Goal: Task Accomplishment & Management: Manage account settings

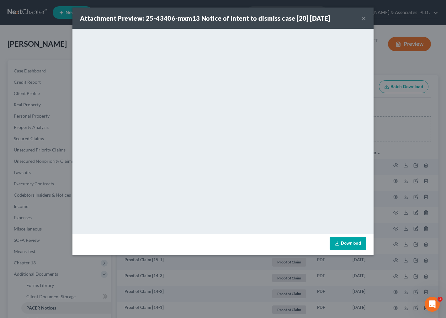
scroll to position [35, 0]
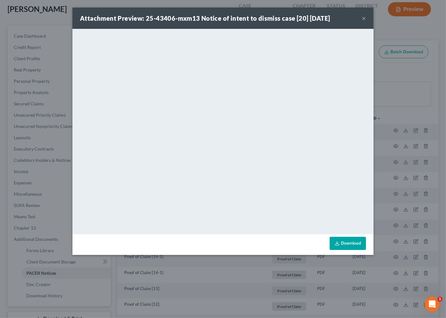
drag, startPoint x: 362, startPoint y: 18, endPoint x: 365, endPoint y: 17, distance: 3.7
click at [362, 18] on button "×" at bounding box center [364, 18] width 4 height 8
click at [364, 17] on button "×" at bounding box center [364, 18] width 4 height 8
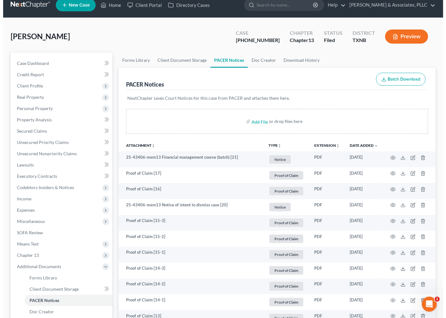
scroll to position [0, 0]
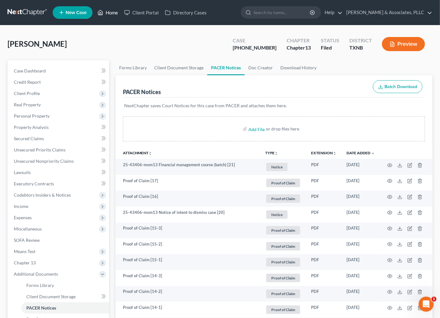
click at [117, 12] on link "Home" at bounding box center [107, 12] width 27 height 11
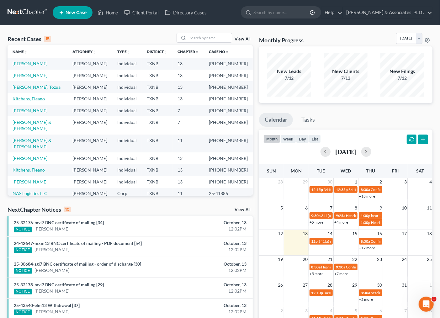
click at [34, 99] on link "Kitchens, Fleano" at bounding box center [29, 98] width 32 height 5
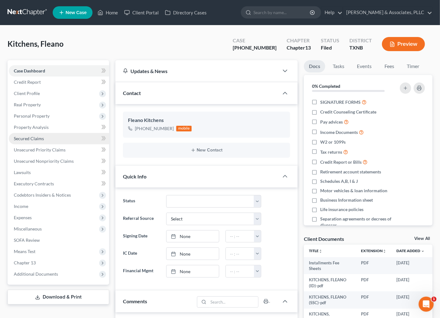
click at [36, 139] on span "Secured Claims" at bounding box center [29, 138] width 30 height 5
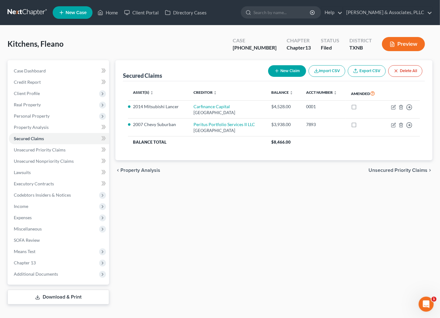
click at [217, 231] on div "Secured Claims New Claim Import CSV Export CSV Delete All Asset(s) expand_more …" at bounding box center [274, 182] width 324 height 245
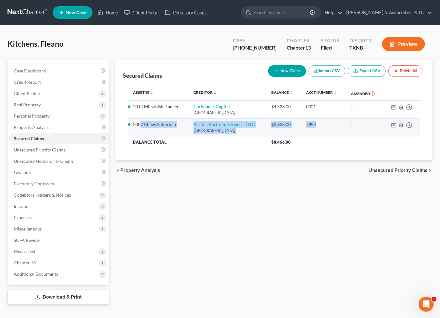
drag, startPoint x: 142, startPoint y: 125, endPoint x: 325, endPoint y: 120, distance: 183.7
click at [325, 120] on tr "2007 Chevy Suburban Peritus Portfolio Services II LLC PO Box 141419, Irving, TX…" at bounding box center [274, 128] width 292 height 18
click at [333, 136] on td "7893" at bounding box center [323, 128] width 45 height 18
drag, startPoint x: 263, startPoint y: 126, endPoint x: 293, endPoint y: 139, distance: 32.7
click at [302, 127] on tr "2007 Chevy Suburban Peritus Portfolio Services II LLC PO Box 141419, Irving, TX…" at bounding box center [274, 128] width 292 height 18
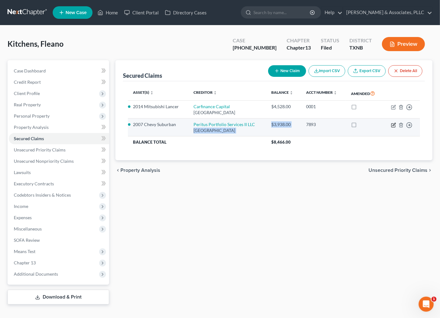
click at [394, 124] on icon "button" at bounding box center [393, 125] width 5 height 5
select select "45"
select select "0"
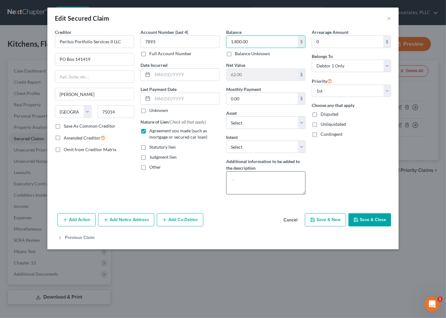
type input "1,800.00"
click at [249, 187] on textarea at bounding box center [265, 182] width 79 height 23
type textarea "IN THE PLAN"
click at [375, 215] on button "Save & Close" at bounding box center [370, 219] width 43 height 13
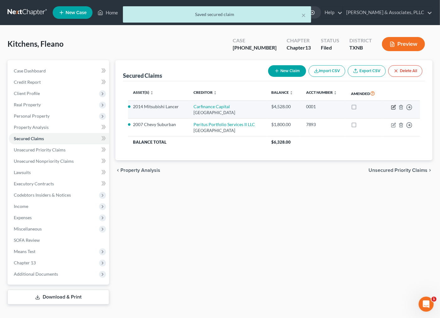
click at [394, 108] on icon "button" at bounding box center [393, 107] width 5 height 5
select select "45"
select select "0"
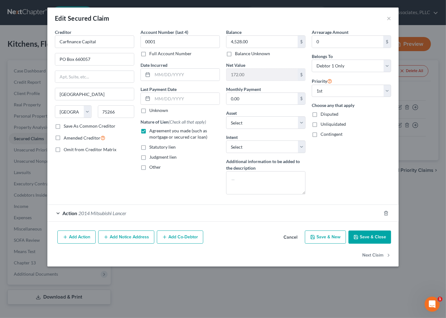
click at [105, 216] on span "2014 Mitsubishi Lancer" at bounding box center [102, 213] width 48 height 6
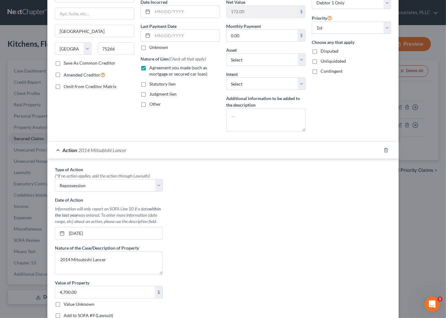
scroll to position [70, 0]
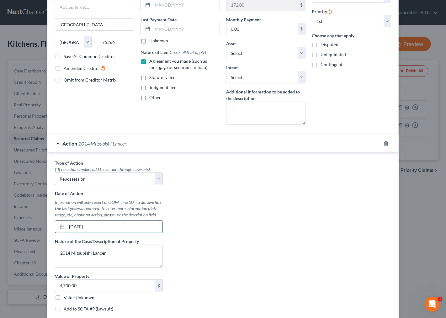
drag, startPoint x: 69, startPoint y: 229, endPoint x: 122, endPoint y: 229, distance: 53.4
click at [89, 230] on input "03/08/2022" at bounding box center [115, 227] width 96 height 12
click at [132, 219] on div "Date of Action Information will only report on SOFA Line 10 if a date within th…" at bounding box center [109, 211] width 108 height 43
drag, startPoint x: 232, startPoint y: 208, endPoint x: 261, endPoint y: 250, distance: 51.8
click at [233, 208] on div "Type of Action * (*If no action applies, add the action through Lawsuits) Selec…" at bounding box center [223, 238] width 343 height 157
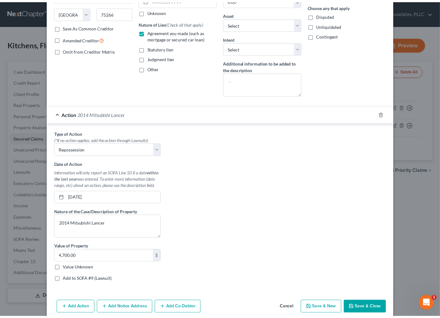
scroll to position [127, 0]
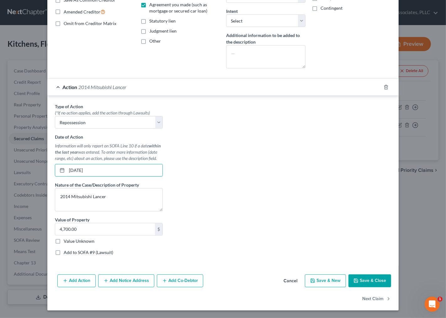
drag, startPoint x: 65, startPoint y: 170, endPoint x: 126, endPoint y: 177, distance: 61.0
click at [126, 177] on div "Type of Action * (*If no action applies, add the action through Lawsuits) Selec…" at bounding box center [109, 181] width 114 height 157
type input "9/29/25"
click at [225, 166] on div "Type of Action * (*If no action applies, add the action through Lawsuits) Selec…" at bounding box center [223, 181] width 343 height 157
click at [359, 281] on button "Save & Close" at bounding box center [370, 281] width 43 height 13
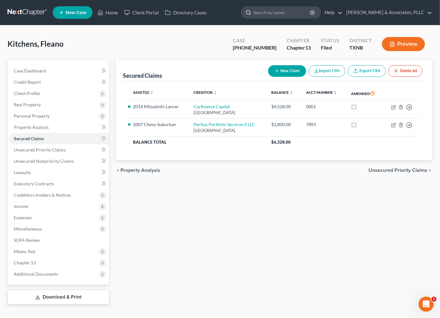
drag, startPoint x: 282, startPoint y: 220, endPoint x: 256, endPoint y: 17, distance: 204.7
click at [282, 218] on div "Secured Claims New Claim Import CSV Export CSV Delete All Asset(s) expand_more …" at bounding box center [274, 182] width 324 height 245
click at [271, 250] on div "Secured Claims New Claim Import CSV Export CSV Delete All Asset(s) expand_more …" at bounding box center [274, 182] width 324 height 245
click at [24, 206] on span "Income" at bounding box center [21, 206] width 14 height 5
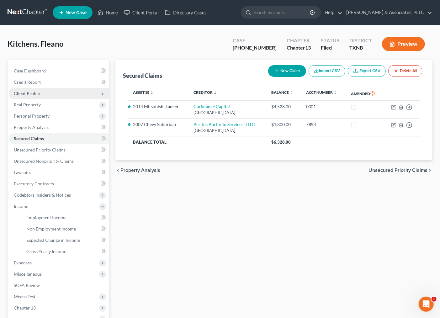
click at [29, 94] on span "Client Profile" at bounding box center [27, 93] width 26 height 5
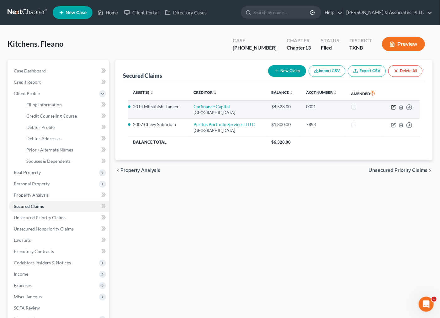
click at [393, 107] on icon "button" at bounding box center [393, 107] width 5 height 5
select select "45"
select select "0"
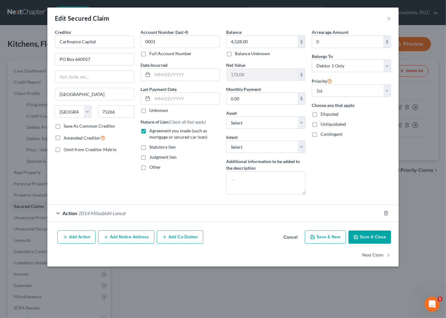
click at [165, 195] on div "Account Number (last 4) 0001 Full Account Number Date Incurred Last Payment Dat…" at bounding box center [180, 114] width 86 height 171
click at [372, 255] on button "Next Claim" at bounding box center [377, 255] width 29 height 13
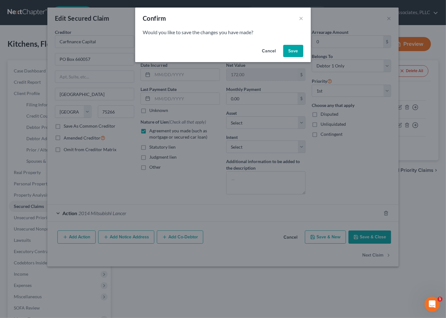
click at [268, 51] on button "Cancel" at bounding box center [269, 51] width 24 height 13
select select "45"
select select "7"
select select "0"
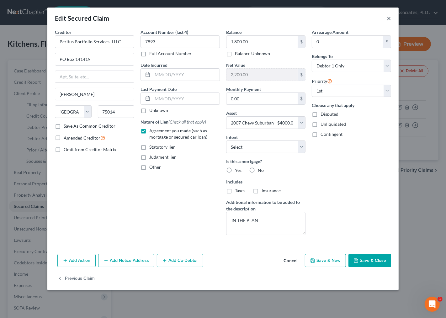
click at [387, 18] on button "×" at bounding box center [389, 18] width 4 height 8
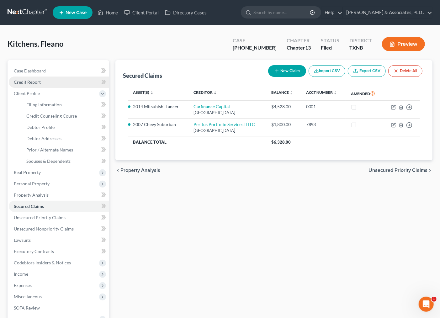
click at [46, 81] on link "Credit Report" at bounding box center [59, 82] width 100 height 11
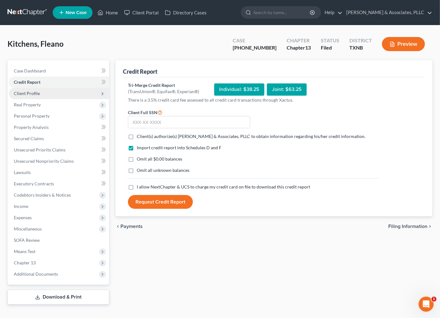
click at [25, 92] on span "Client Profile" at bounding box center [27, 93] width 26 height 5
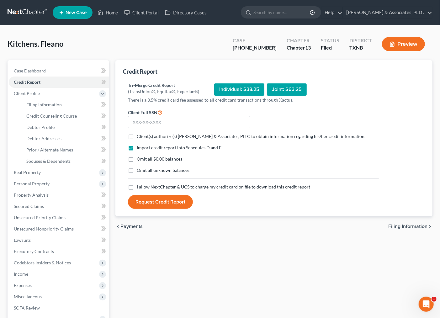
click at [224, 247] on div "Credit Report Tri-Merge Credit Report (TransUnion®, Equifax®, Experian®) Indivi…" at bounding box center [274, 216] width 324 height 312
click at [112, 12] on link "Home" at bounding box center [107, 12] width 27 height 11
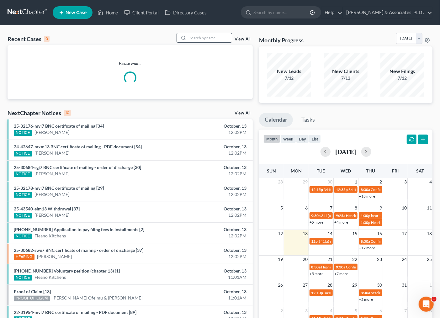
click at [212, 38] on input "search" at bounding box center [210, 37] width 44 height 9
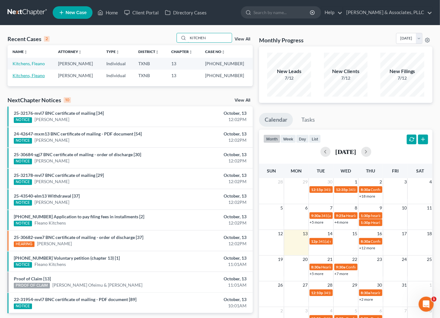
type input "KITCHEN"
click at [24, 76] on link "Kitchens, Fleano" at bounding box center [29, 75] width 32 height 5
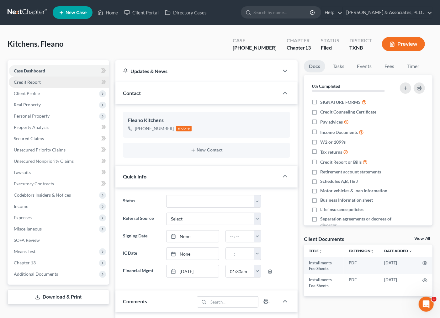
click at [27, 81] on span "Credit Report" at bounding box center [27, 81] width 27 height 5
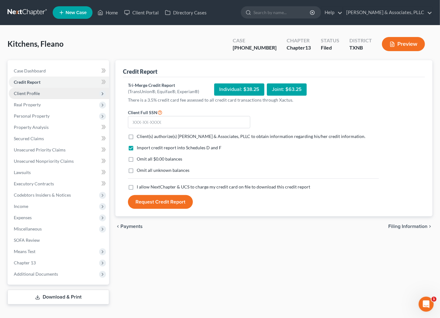
click at [26, 96] on span "Client Profile" at bounding box center [59, 93] width 100 height 11
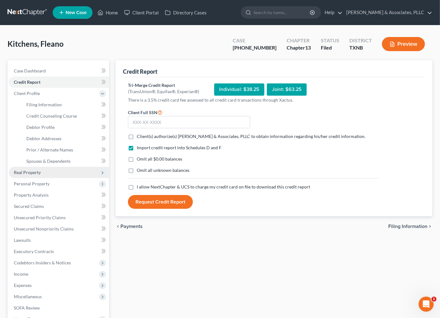
click at [37, 174] on span "Real Property" at bounding box center [27, 172] width 27 height 5
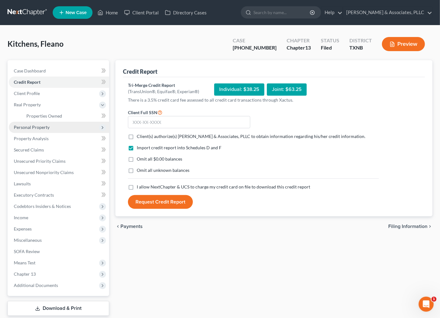
click at [38, 123] on span "Personal Property" at bounding box center [59, 127] width 100 height 11
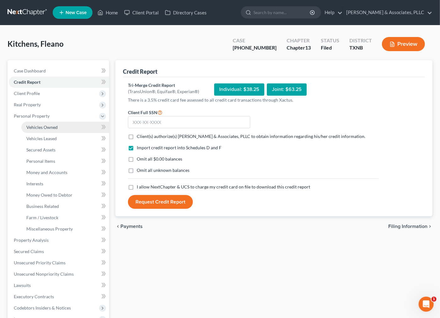
click at [38, 126] on span "Vehicles Owned" at bounding box center [41, 127] width 31 height 5
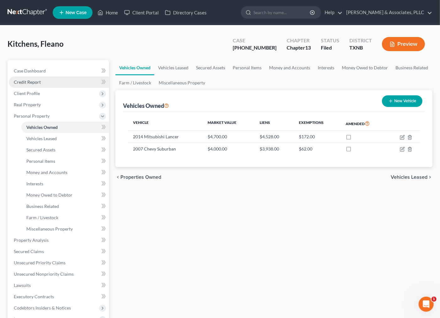
click at [30, 82] on span "Credit Report" at bounding box center [27, 81] width 27 height 5
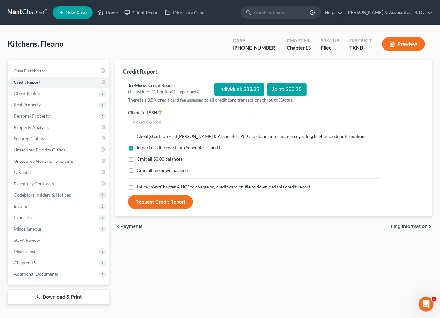
click at [206, 236] on div "chevron_left Payments Filing Information chevron_right" at bounding box center [274, 227] width 317 height 20
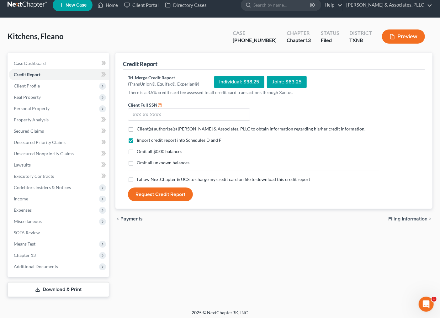
scroll to position [10, 0]
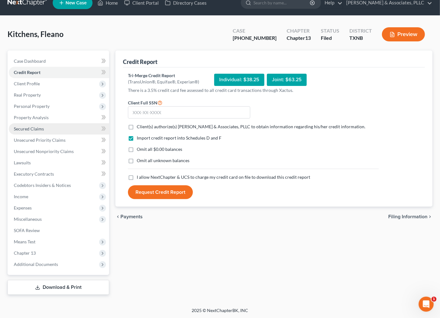
click at [32, 129] on span "Secured Claims" at bounding box center [29, 128] width 30 height 5
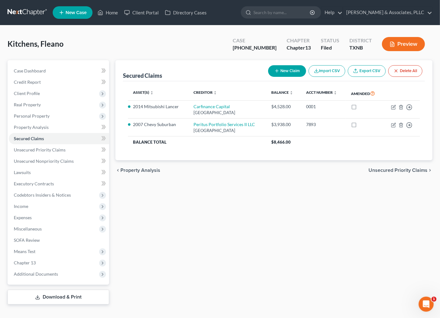
click at [240, 206] on div "Secured Claims New Claim Import CSV Export CSV Delete All Asset(s) expand_more …" at bounding box center [274, 182] width 324 height 245
click at [246, 221] on div "Secured Claims New Claim Import CSV Export CSV Delete All Asset(s) expand_more …" at bounding box center [274, 182] width 324 height 245
click at [151, 51] on div "Kitchens, Fleano Upgraded Case 22-40499-13 Chapter Chapter 13 Status Filed Dist…" at bounding box center [220, 46] width 425 height 27
drag, startPoint x: 230, startPoint y: 242, endPoint x: 219, endPoint y: 195, distance: 48.2
click at [230, 241] on div "Secured Claims New Claim Import CSV Export CSV Delete All Asset(s) expand_more …" at bounding box center [274, 182] width 324 height 245
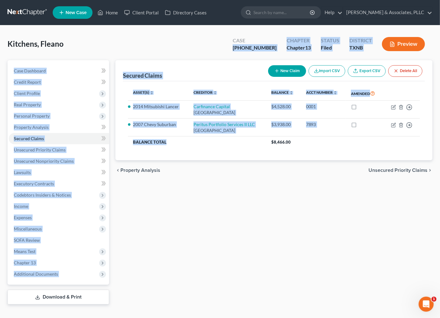
drag, startPoint x: 173, startPoint y: 55, endPoint x: 246, endPoint y: 250, distance: 208.4
click at [200, 146] on div "Kitchens, Fleano Upgraded Case 22-40499-13 Chapter Chapter 13 Status Filed Dist…" at bounding box center [220, 171] width 425 height 277
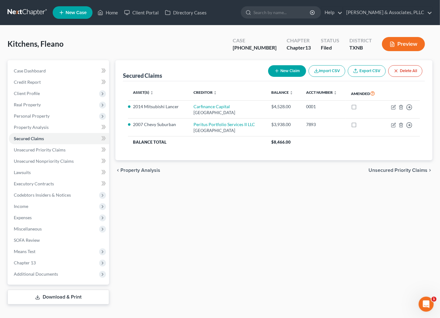
click at [246, 250] on div "Secured Claims New Claim Import CSV Export CSV Delete All Asset(s) expand_more …" at bounding box center [274, 182] width 324 height 245
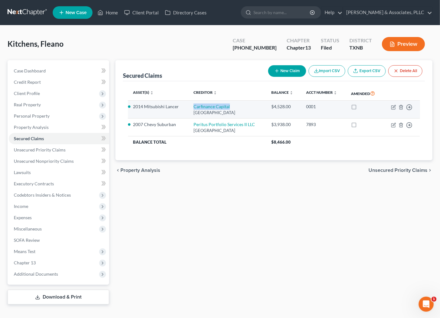
drag, startPoint x: 234, startPoint y: 105, endPoint x: 190, endPoint y: 107, distance: 43.7
click at [190, 107] on td "Carfinance Capital PO Box 660057, Dallas, TX 75266" at bounding box center [228, 110] width 78 height 18
copy link "Carfinance Capital"
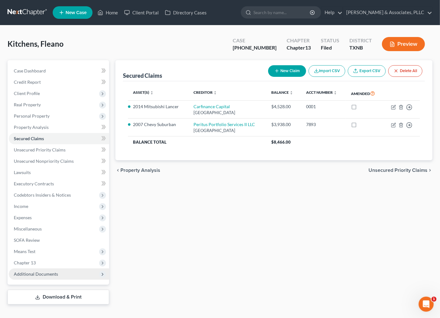
click at [28, 273] on span "Additional Documents" at bounding box center [36, 274] width 44 height 5
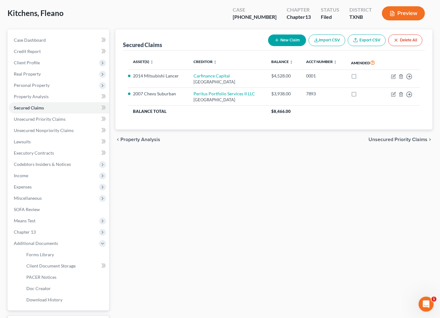
scroll to position [66, 0]
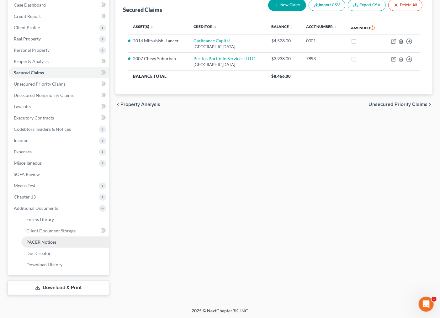
click at [45, 244] on span "PACER Notices" at bounding box center [41, 242] width 30 height 5
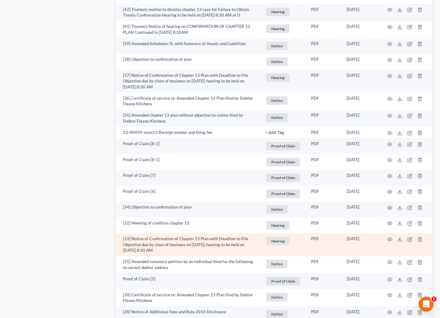
scroll to position [925, 0]
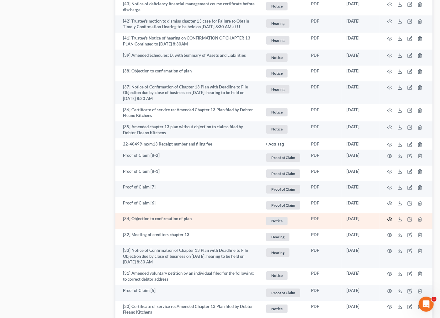
click at [390, 219] on circle "button" at bounding box center [390, 219] width 1 height 1
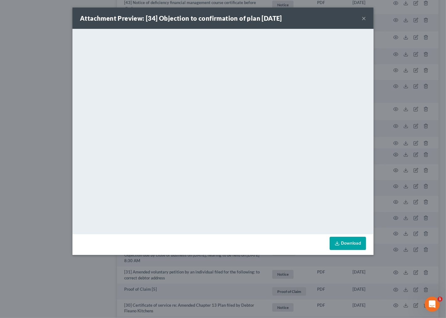
drag, startPoint x: 362, startPoint y: 17, endPoint x: 366, endPoint y: 29, distance: 12.7
click at [363, 18] on button "×" at bounding box center [364, 18] width 4 height 8
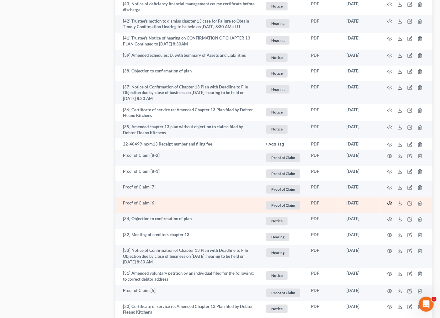
click at [391, 202] on icon "button" at bounding box center [390, 203] width 5 height 5
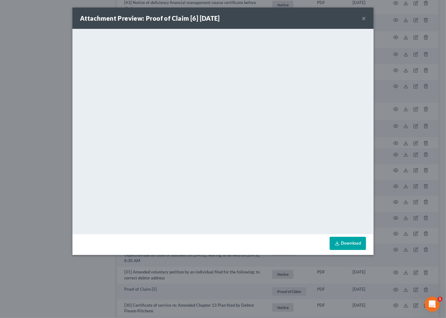
click at [360, 18] on div "Attachment Preview: Proof of Claim [6] 05/02/2022 ×" at bounding box center [223, 18] width 301 height 21
click at [363, 19] on button "×" at bounding box center [364, 18] width 4 height 8
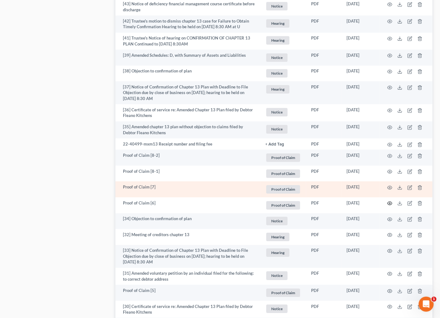
drag, startPoint x: 388, startPoint y: 202, endPoint x: 391, endPoint y: 183, distance: 18.4
click at [391, 183] on td at bounding box center [406, 189] width 53 height 16
click at [391, 187] on icon "button" at bounding box center [390, 187] width 5 height 5
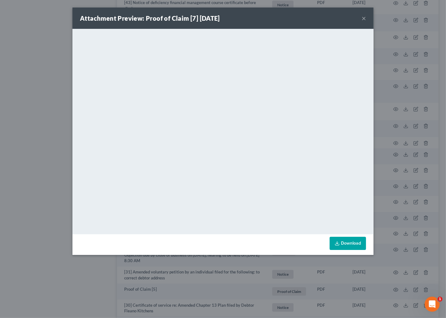
click at [364, 17] on button "×" at bounding box center [364, 18] width 4 height 8
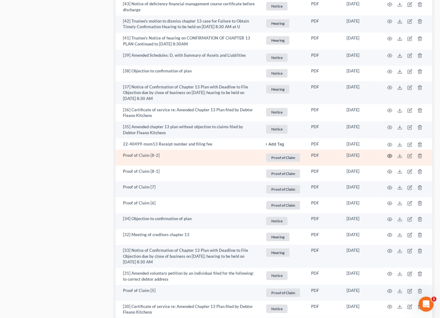
click at [391, 154] on icon "button" at bounding box center [390, 156] width 5 height 5
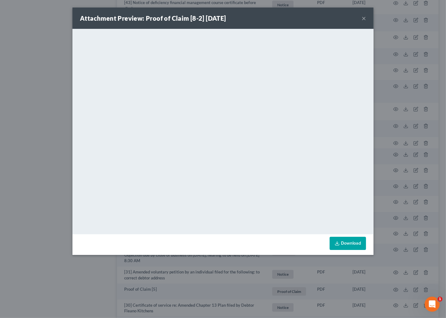
click at [363, 18] on button "×" at bounding box center [364, 18] width 4 height 8
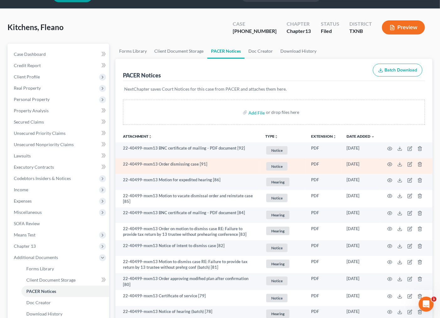
scroll to position [0, 0]
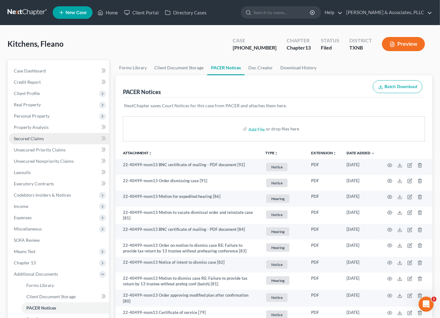
click at [31, 139] on span "Secured Claims" at bounding box center [29, 138] width 30 height 5
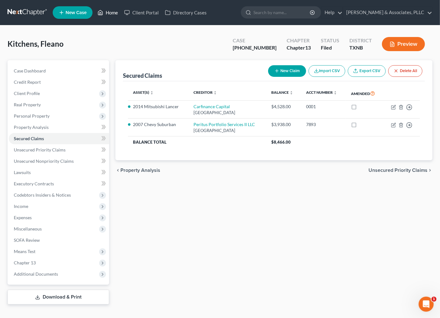
click at [111, 10] on link "Home" at bounding box center [107, 12] width 27 height 11
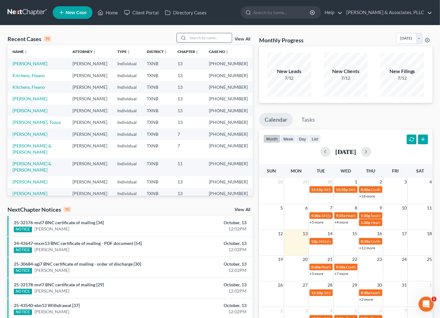
click at [197, 36] on input "search" at bounding box center [210, 37] width 44 height 9
type input "KITCHENS"
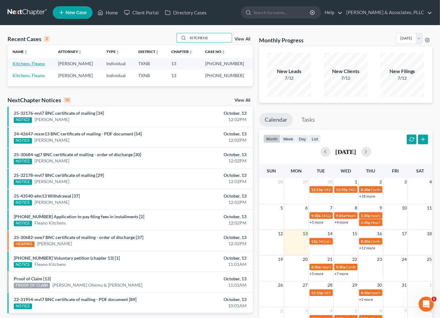
click at [42, 64] on link "Kitchens, Fleano" at bounding box center [29, 63] width 32 height 5
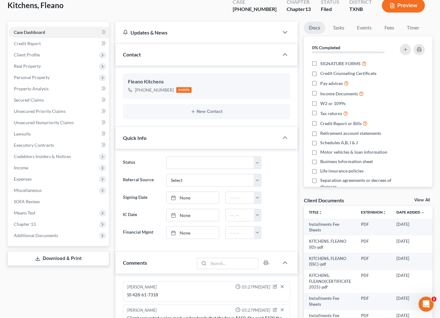
scroll to position [197, 0]
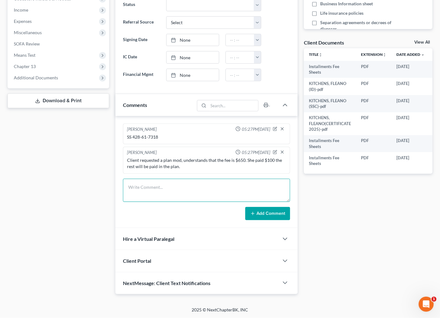
click at [174, 194] on textarea at bounding box center [207, 190] width 168 height 23
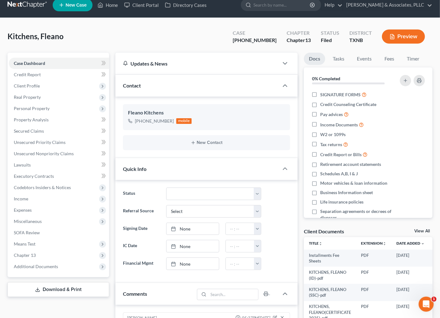
scroll to position [0, 0]
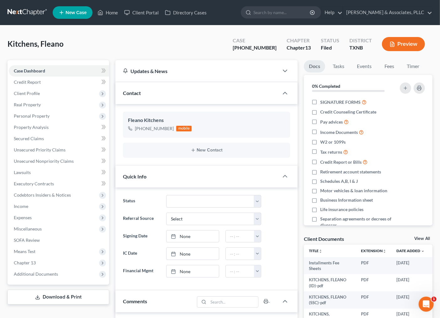
click at [213, 49] on div "Kitchens, Fleano Upgraded Case 25-43963-13 Chapter Chapter 13 Status Filed Dist…" at bounding box center [220, 46] width 425 height 27
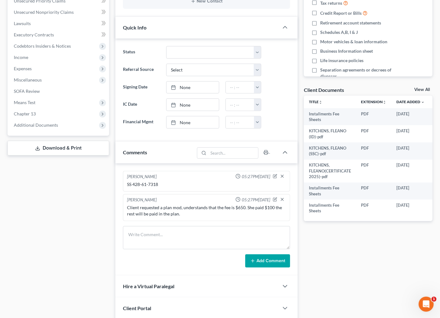
scroll to position [197, 0]
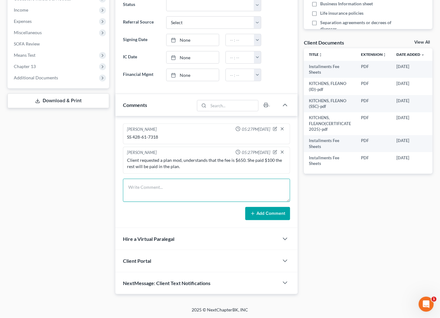
click at [143, 192] on textarea at bounding box center [207, 190] width 168 height 23
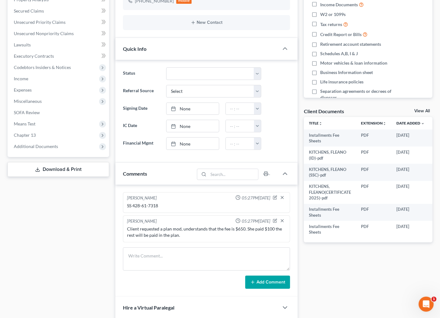
scroll to position [174, 0]
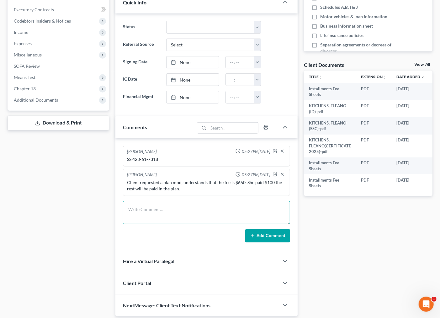
click at [160, 220] on textarea at bounding box center [207, 212] width 168 height 23
click at [69, 217] on div "Case Dashboard Payments Invoices Payments Payments Credit Report Client Profile" at bounding box center [58, 101] width 108 height 431
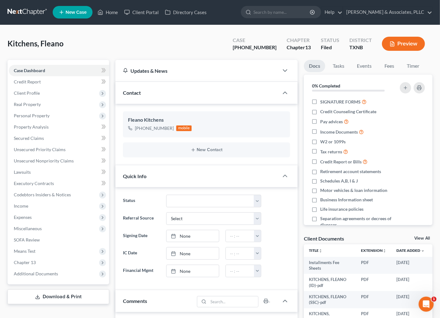
scroll to position [0, 0]
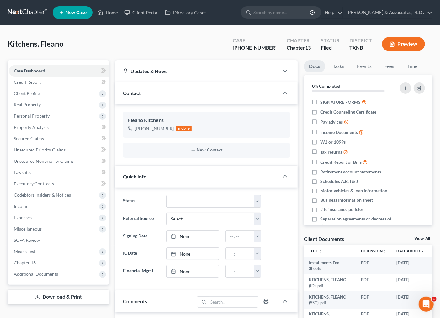
drag, startPoint x: 120, startPoint y: 39, endPoint x: 111, endPoint y: 13, distance: 26.9
click at [121, 39] on div "Kitchens, Fleano Upgraded Case 25-43963-13 Chapter Chapter 13 Status Filed Dist…" at bounding box center [220, 46] width 425 height 27
drag, startPoint x: 171, startPoint y: 54, endPoint x: 15, endPoint y: 108, distance: 164.8
click at [169, 52] on div "Kitchens, Fleano Upgraded Case 25-43963-13 Chapter Chapter 13 Status Filed Dist…" at bounding box center [220, 46] width 425 height 27
drag, startPoint x: 273, startPoint y: 8, endPoint x: 270, endPoint y: 16, distance: 8.5
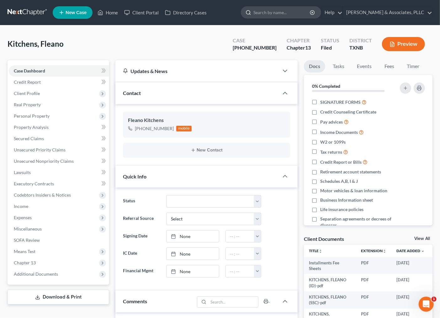
click at [273, 9] on input "search" at bounding box center [282, 13] width 57 height 12
type input "JACKSON"
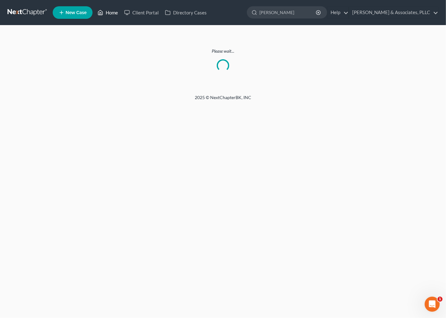
click at [109, 13] on link "Home" at bounding box center [107, 12] width 27 height 11
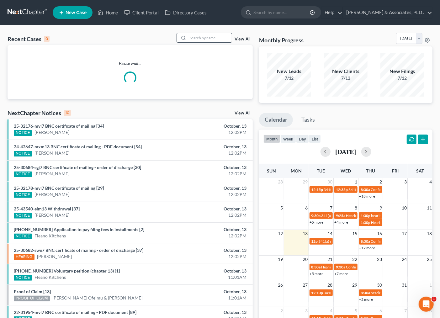
click at [212, 40] on input "search" at bounding box center [210, 37] width 44 height 9
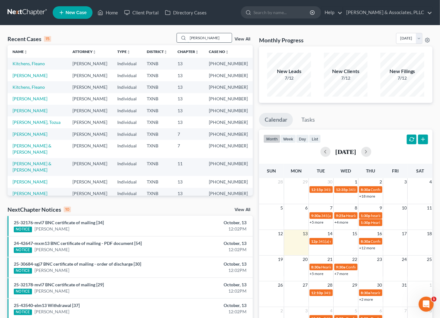
type input "JACKSON"
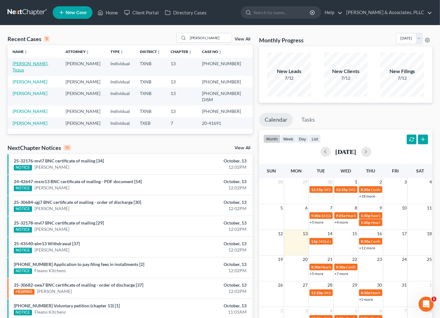
click at [20, 63] on link "[PERSON_NAME], Tozua" at bounding box center [31, 67] width 36 height 12
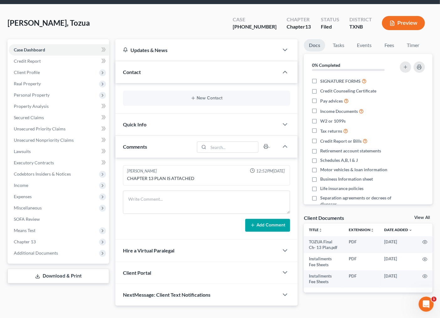
scroll to position [33, 0]
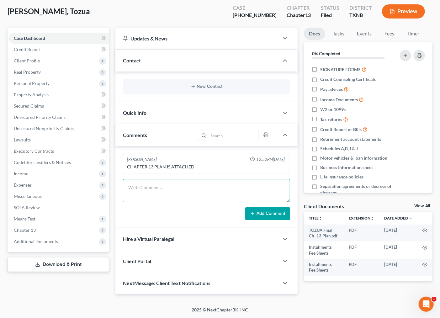
click at [204, 190] on textarea at bounding box center [207, 190] width 168 height 23
type textarea "v"
click at [162, 188] on textarea "Vehicle retrieved 10/10/25" at bounding box center [207, 190] width 168 height 23
type textarea "Vehicle retrieved10/10/25."
click at [268, 211] on button "Add Comment" at bounding box center [267, 213] width 45 height 13
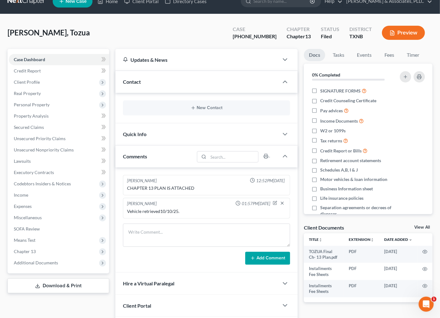
scroll to position [0, 0]
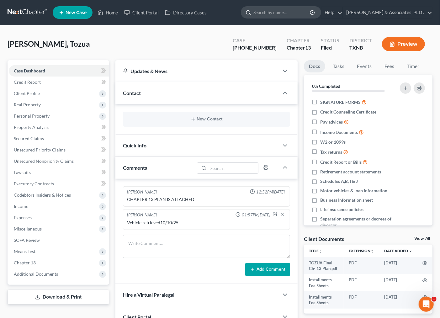
click at [287, 11] on input "search" at bounding box center [282, 13] width 57 height 12
type input "matlock"
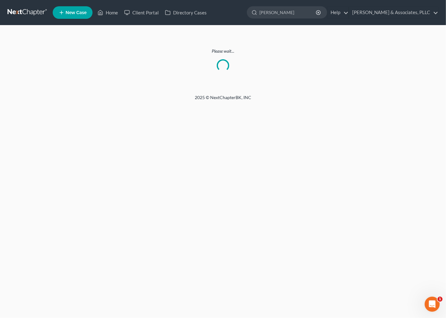
drag, startPoint x: 130, startPoint y: 203, endPoint x: 128, endPoint y: 200, distance: 3.6
click at [130, 203] on div "Home New Case Client Portal Directory Cases Andrew Nichols & Associates, PLLC i…" at bounding box center [223, 159] width 446 height 318
click at [114, 15] on link "Home" at bounding box center [107, 12] width 27 height 11
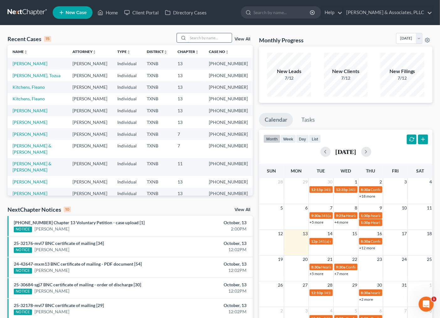
click at [199, 37] on input "search" at bounding box center [210, 37] width 44 height 9
type input "matlock"
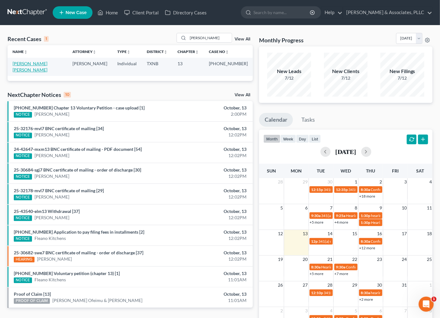
click at [38, 63] on link "[PERSON_NAME] [PERSON_NAME]" at bounding box center [30, 67] width 35 height 12
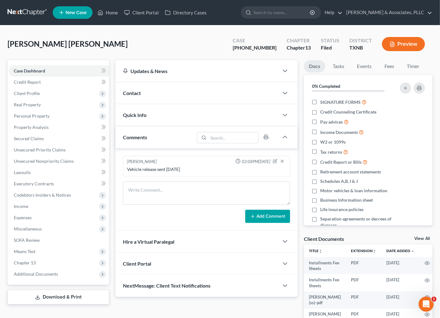
click at [191, 51] on div "Matlock Frierson, Alana Upgraded Case 25-43861-13 Chapter Chapter 13 Status Fil…" at bounding box center [220, 46] width 425 height 27
click at [137, 46] on div "Matlock Frierson, Alana Upgraded Case 25-43861-13 Chapter Chapter 13 Status Fil…" at bounding box center [220, 46] width 425 height 27
click at [117, 15] on link "Home" at bounding box center [107, 12] width 27 height 11
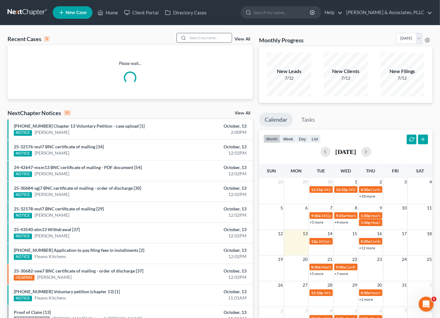
click at [210, 35] on input "search" at bounding box center [210, 37] width 44 height 9
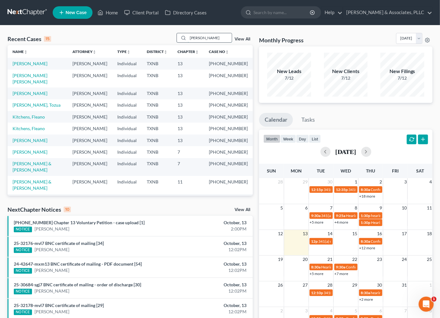
type input "glenda"
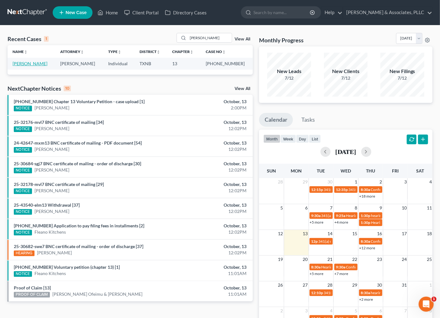
click at [33, 62] on link "Rodriguez, Glenda" at bounding box center [30, 63] width 35 height 5
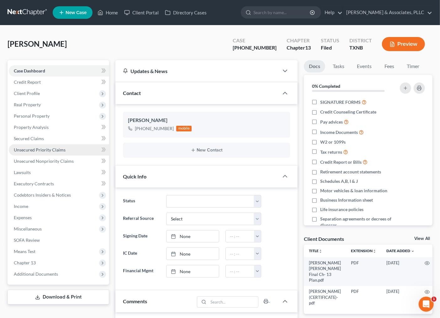
click at [31, 149] on span "Unsecured Priority Claims" at bounding box center [40, 149] width 52 height 5
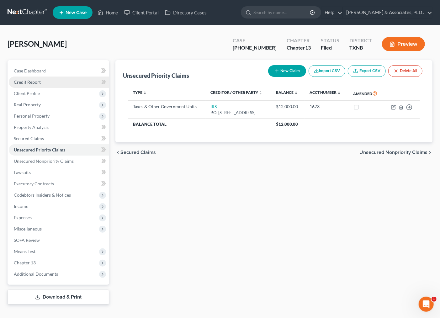
click at [40, 83] on span "Credit Report" at bounding box center [27, 81] width 27 height 5
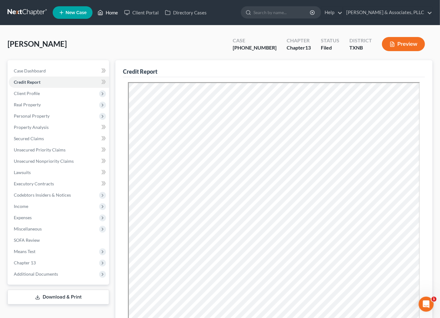
click at [114, 16] on link "Home" at bounding box center [107, 12] width 27 height 11
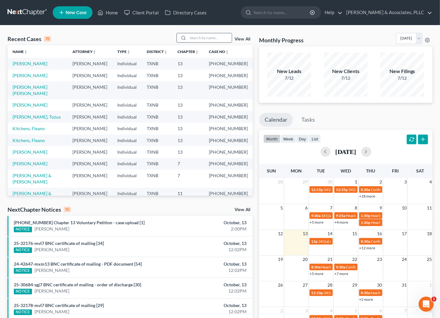
click at [200, 39] on input "search" at bounding box center [210, 37] width 44 height 9
type input "t"
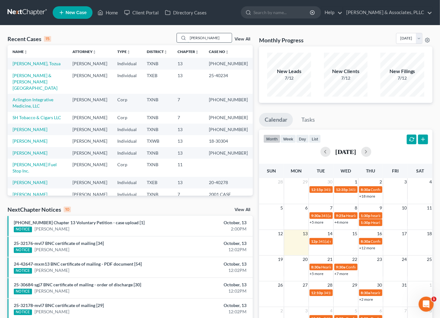
type input "murphy"
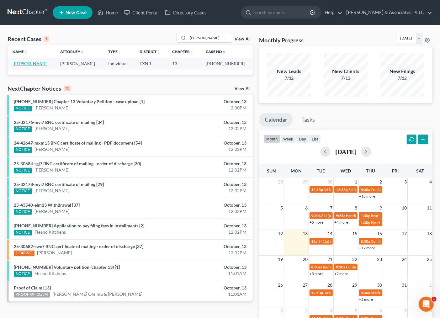
click at [23, 65] on link "[PERSON_NAME]" at bounding box center [30, 63] width 35 height 5
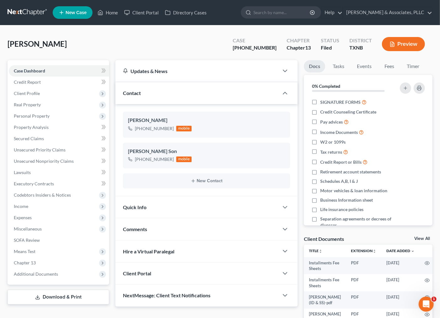
click at [156, 40] on div "Murphy, Robert Upgraded Case 25-43680-13 Chapter Chapter 13 Status Filed Distri…" at bounding box center [220, 46] width 425 height 27
click at [200, 36] on div "Murphy, Robert Upgraded Case 25-43680-13 Chapter Chapter 13 Status Filed Distri…" at bounding box center [220, 46] width 425 height 27
click at [26, 91] on span "Client Profile" at bounding box center [27, 93] width 26 height 5
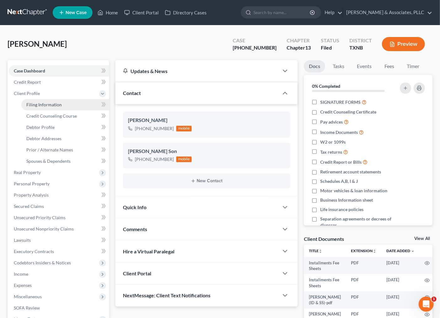
click at [26, 107] on link "Filing Information" at bounding box center [65, 104] width 88 height 11
select select "1"
select select "0"
select select "3"
select select "45"
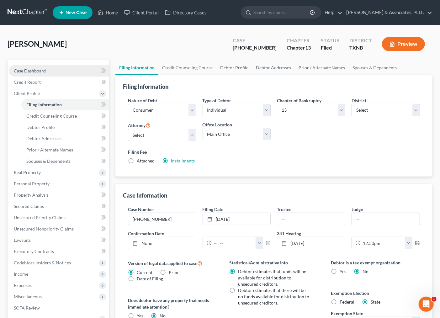
click at [80, 71] on link "Case Dashboard" at bounding box center [59, 70] width 100 height 11
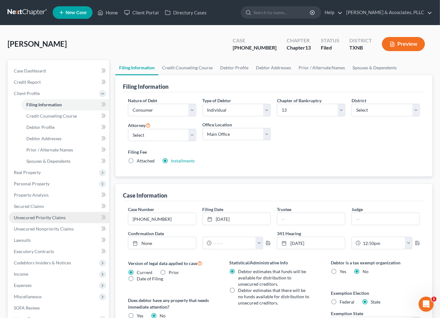
click at [98, 39] on div "Murphy, Robert Upgraded Case 25-43680-13 Chapter Chapter 13 Status Filed Distri…" at bounding box center [220, 46] width 425 height 27
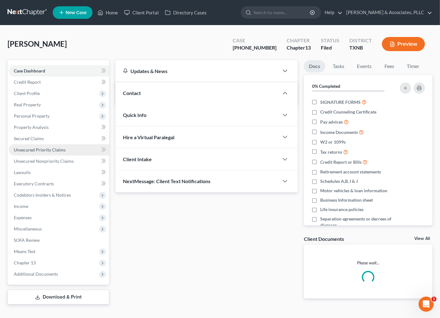
click at [53, 153] on span "Unsecured Priority Claims" at bounding box center [40, 149] width 52 height 5
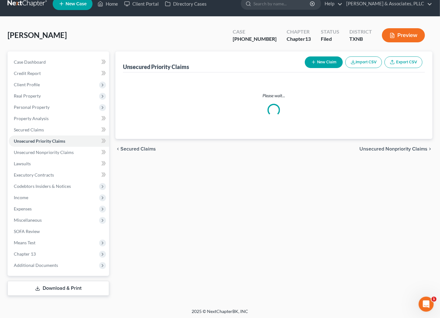
scroll to position [10, 0]
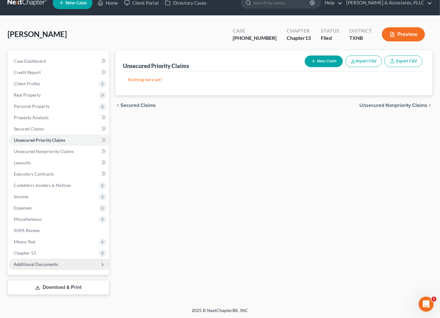
click at [48, 265] on span "Additional Documents" at bounding box center [36, 264] width 44 height 5
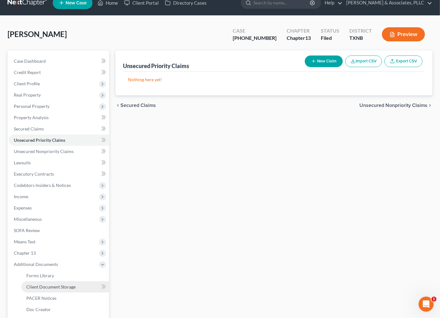
click at [45, 284] on span "Client Document Storage" at bounding box center [50, 286] width 49 height 5
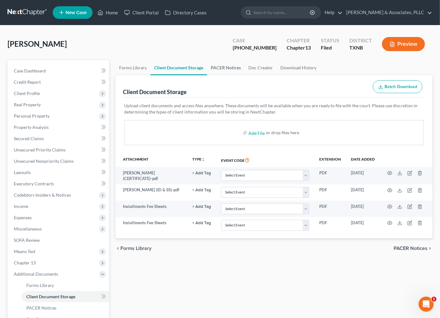
click at [220, 66] on link "PACER Notices" at bounding box center [226, 67] width 38 height 15
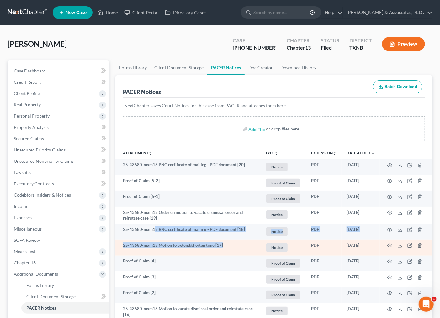
drag, startPoint x: 154, startPoint y: 229, endPoint x: 390, endPoint y: 249, distance: 236.6
click at [388, 246] on icon "button" at bounding box center [390, 245] width 5 height 5
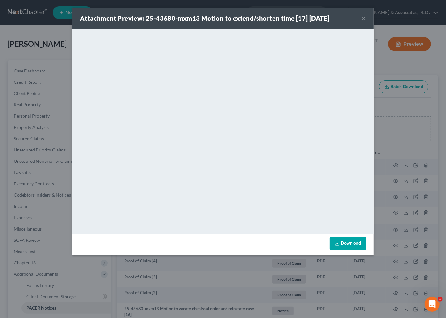
drag, startPoint x: 248, startPoint y: 239, endPoint x: 283, endPoint y: 239, distance: 34.2
click at [283, 239] on div "Download" at bounding box center [223, 244] width 301 height 21
click at [363, 17] on button "×" at bounding box center [364, 18] width 4 height 8
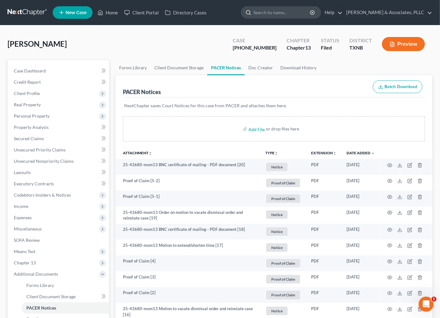
click at [274, 16] on input "search" at bounding box center [282, 13] width 57 height 12
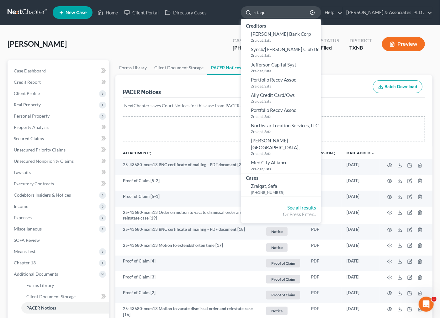
type input "zriaqua"
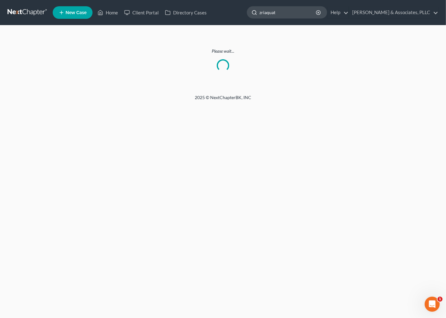
drag, startPoint x: 271, startPoint y: 7, endPoint x: 272, endPoint y: 11, distance: 3.7
click at [272, 9] on input "zriaquat" at bounding box center [288, 13] width 57 height 12
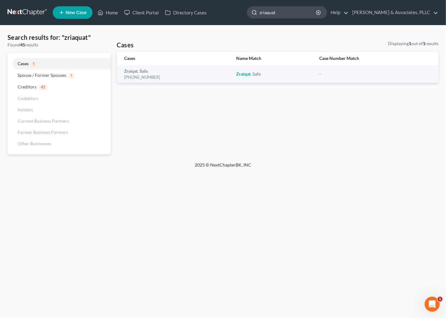
click at [273, 14] on input "zriaquat" at bounding box center [288, 13] width 57 height 12
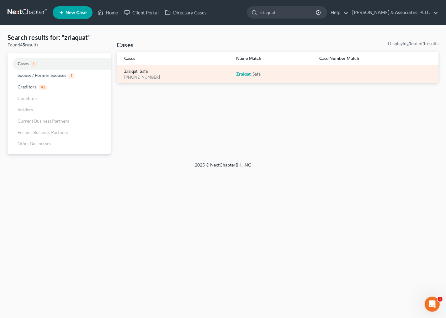
click at [148, 69] on link "Zraiqat, Safa" at bounding box center [137, 71] width 24 height 4
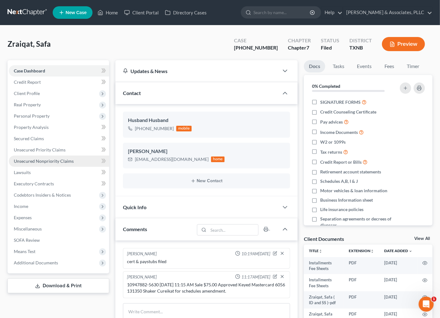
click at [43, 162] on span "Unsecured Nonpriority Claims" at bounding box center [44, 161] width 60 height 5
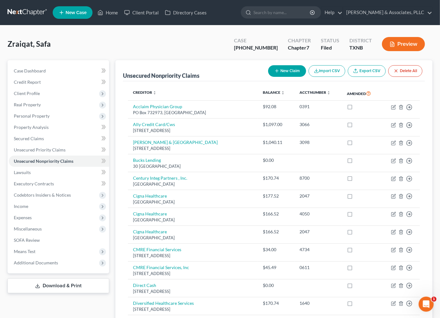
click at [282, 72] on button "New Claim" at bounding box center [287, 71] width 38 height 12
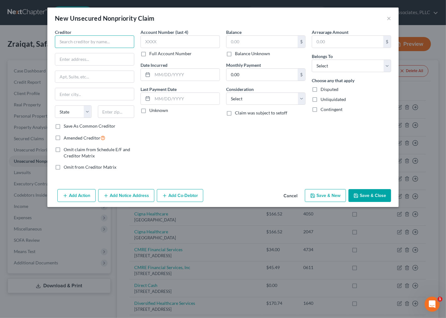
click at [104, 42] on input "text" at bounding box center [94, 41] width 79 height 13
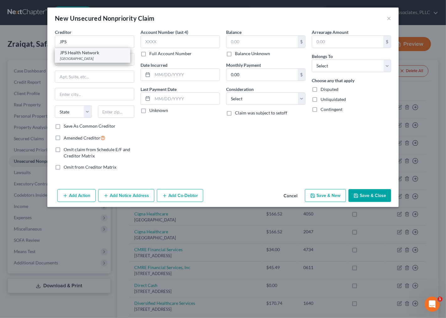
click at [104, 52] on div "JPS Health Network" at bounding box center [92, 53] width 65 height 6
type input "JPS Health Network"
type input "PO Box 916046"
type input "Fort Worth"
select select "45"
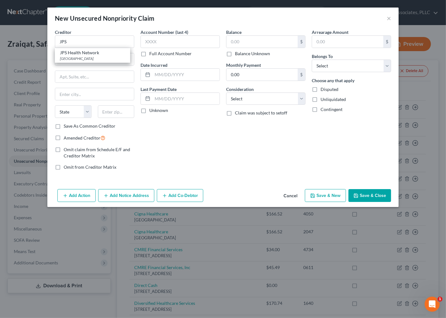
type input "76191"
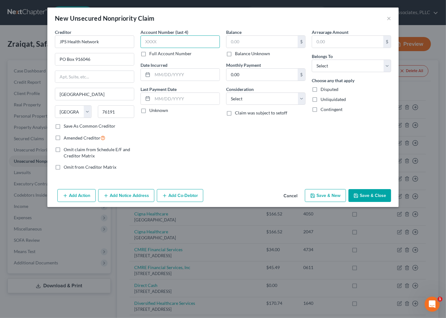
click at [182, 43] on input "text" at bounding box center [180, 41] width 79 height 13
type input "0391"
click at [289, 39] on input "text" at bounding box center [262, 42] width 71 height 12
type input "108.43"
drag, startPoint x: 338, startPoint y: 64, endPoint x: 340, endPoint y: 71, distance: 7.5
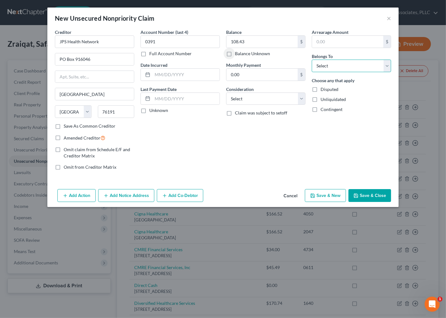
click at [340, 67] on select "Select Debtor 1 Only Debtor 2 Only Debtor 1 And Debtor 2 Only At Least One Of T…" at bounding box center [351, 66] width 79 height 13
select select "0"
click at [312, 60] on select "Select Debtor 1 Only Debtor 2 Only Debtor 1 And Debtor 2 Only At Least One Of T…" at bounding box center [351, 66] width 79 height 13
click at [69, 137] on span "Amended Creditor" at bounding box center [82, 137] width 37 height 5
click at [69, 137] on input "Amended Creditor" at bounding box center [68, 136] width 4 height 4
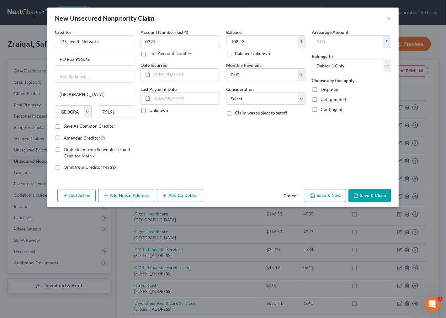
checkbox input "true"
click at [375, 199] on button "Save & Close" at bounding box center [370, 195] width 43 height 13
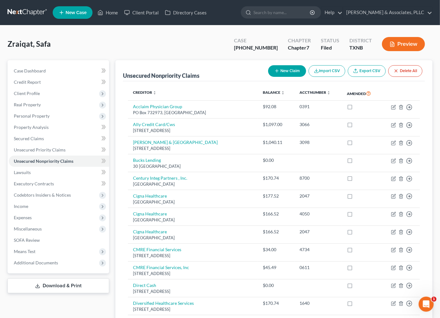
click at [289, 70] on button "New Claim" at bounding box center [287, 71] width 38 height 12
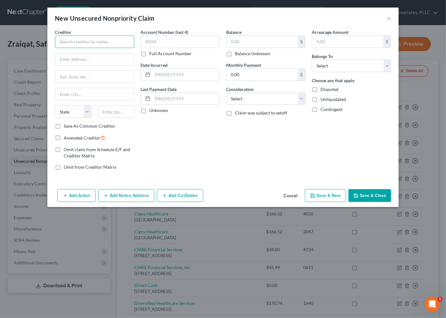
click at [104, 43] on input "text" at bounding box center [94, 41] width 79 height 13
type input "JPS Health Network"
type input "Po box 916046"
type input "76191"
type input "Fort Worth"
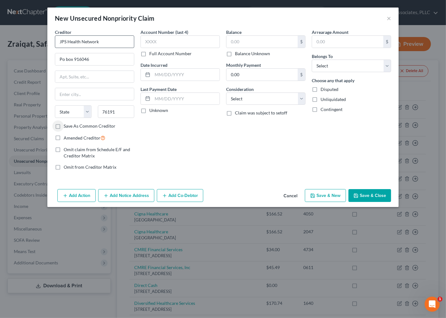
select select "45"
type input "0391"
type input "50.00"
select select "0"
drag, startPoint x: 71, startPoint y: 137, endPoint x: 412, endPoint y: 175, distance: 342.4
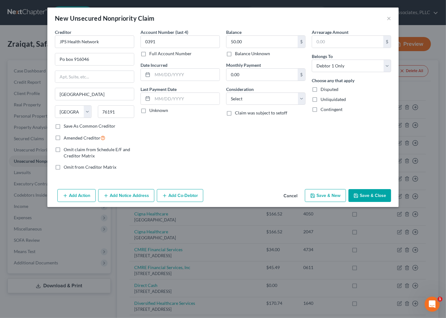
click at [71, 137] on span "Amended Creditor" at bounding box center [82, 137] width 37 height 5
click at [70, 137] on input "Amended Creditor" at bounding box center [68, 136] width 4 height 4
checkbox input "true"
click at [372, 193] on button "Save & Close" at bounding box center [370, 195] width 43 height 13
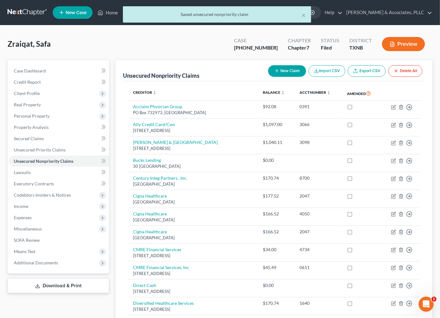
click at [279, 67] on button "New Claim" at bounding box center [287, 71] width 38 height 12
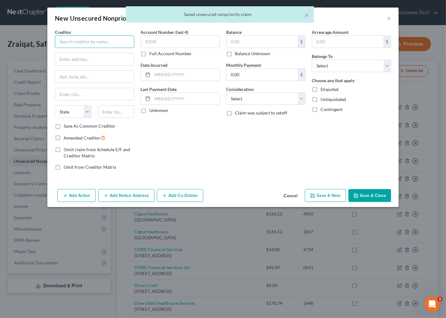
click at [95, 41] on input "text" at bounding box center [94, 41] width 79 height 13
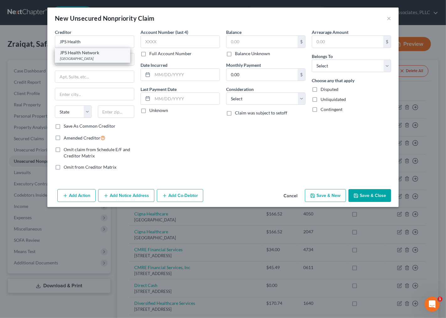
click at [119, 54] on div "JPS Health Network" at bounding box center [92, 53] width 65 height 6
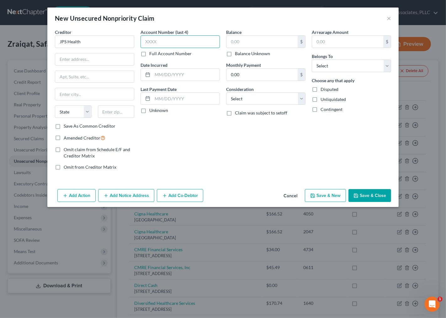
type input "JPS Health Network"
type input "PO Box 916046"
type input "Fort Worth"
select select "45"
type input "76191"
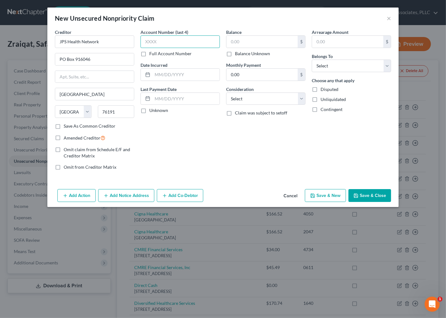
click at [157, 46] on input "text" at bounding box center [180, 41] width 79 height 13
type input "0391"
click at [233, 40] on input "text" at bounding box center [262, 42] width 71 height 12
type input "39.45"
drag, startPoint x: 356, startPoint y: 65, endPoint x: 354, endPoint y: 71, distance: 6.4
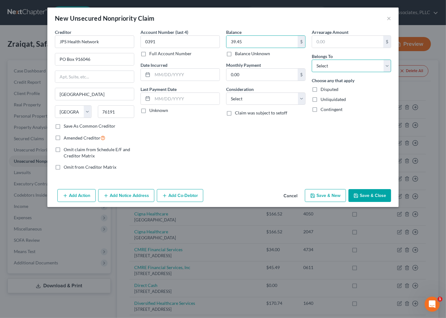
click at [356, 67] on select "Select Debtor 1 Only Debtor 2 Only Debtor 1 And Debtor 2 Only At Least One Of T…" at bounding box center [351, 66] width 79 height 13
select select "0"
click at [312, 60] on select "Select Debtor 1 Only Debtor 2 Only Debtor 1 And Debtor 2 Only At Least One Of T…" at bounding box center [351, 66] width 79 height 13
click at [72, 138] on span "Amended Creditor" at bounding box center [82, 137] width 37 height 5
click at [70, 138] on input "Amended Creditor" at bounding box center [68, 136] width 4 height 4
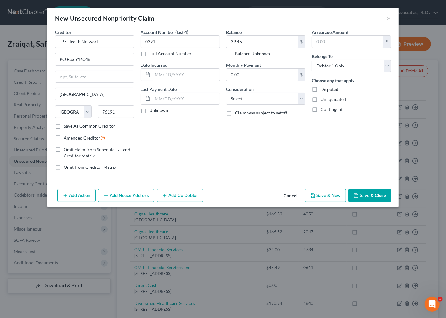
checkbox input "true"
click at [367, 197] on button "Save & Close" at bounding box center [370, 195] width 43 height 13
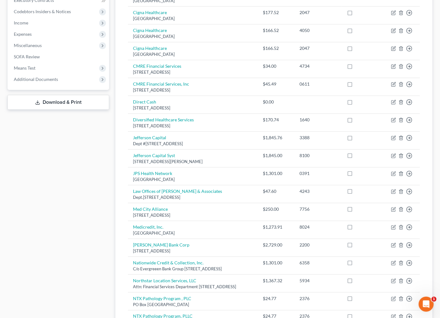
scroll to position [9, 0]
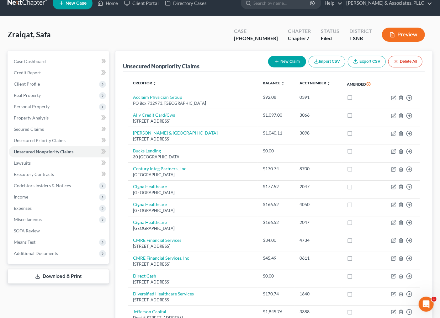
click at [295, 63] on button "New Claim" at bounding box center [287, 62] width 38 height 12
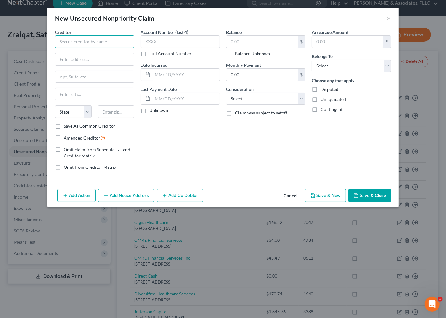
click at [93, 44] on input "text" at bounding box center [94, 41] width 79 height 13
click at [65, 41] on input "text" at bounding box center [94, 41] width 79 height 13
click at [388, 18] on button "×" at bounding box center [389, 18] width 4 height 8
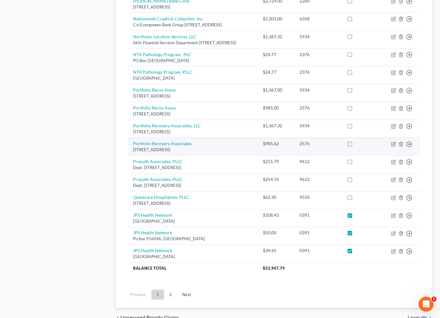
scroll to position [463, 0]
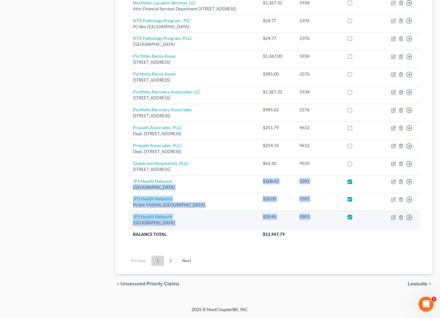
drag, startPoint x: 274, startPoint y: 178, endPoint x: 360, endPoint y: 222, distance: 95.7
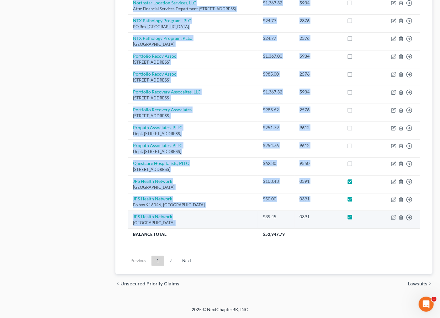
drag, startPoint x: 86, startPoint y: 177, endPoint x: 281, endPoint y: 224, distance: 200.1
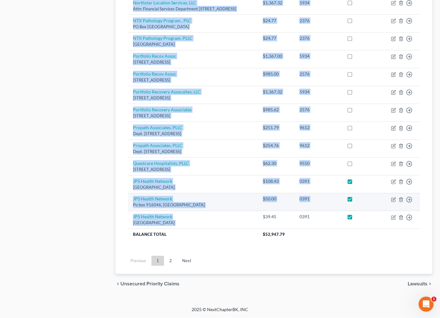
click at [260, 266] on ul "Previous 1 2 Next" at bounding box center [274, 261] width 302 height 16
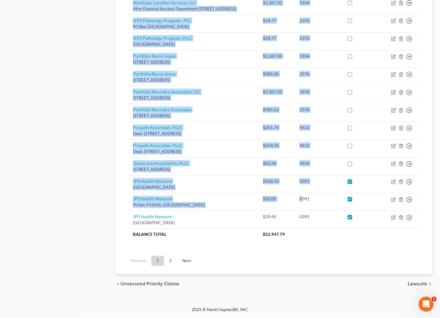
drag, startPoint x: 86, startPoint y: 182, endPoint x: 237, endPoint y: 253, distance: 166.8
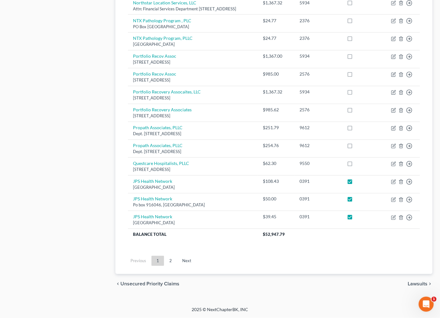
click at [237, 253] on ul "Previous 1 2 Next" at bounding box center [274, 261] width 302 height 16
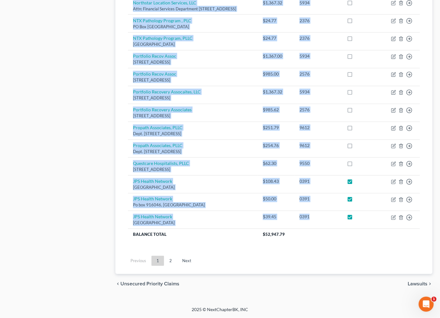
drag, startPoint x: 240, startPoint y: 199, endPoint x: 97, endPoint y: 197, distance: 143.8
click at [233, 262] on ul "Previous 1 2 Next" at bounding box center [274, 261] width 302 height 16
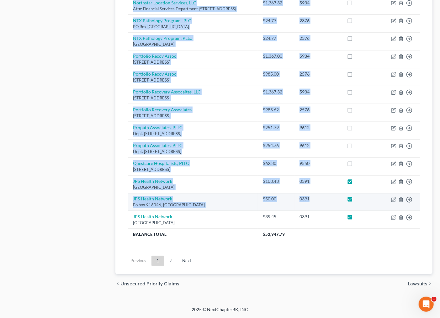
drag, startPoint x: 117, startPoint y: 184, endPoint x: 363, endPoint y: 208, distance: 246.7
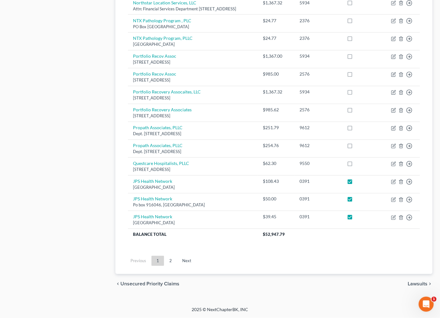
click at [286, 268] on ul "Previous 1 2 Next" at bounding box center [274, 261] width 302 height 16
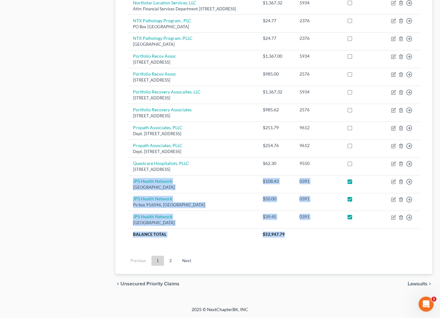
drag, startPoint x: 146, startPoint y: 183, endPoint x: 353, endPoint y: 252, distance: 217.6
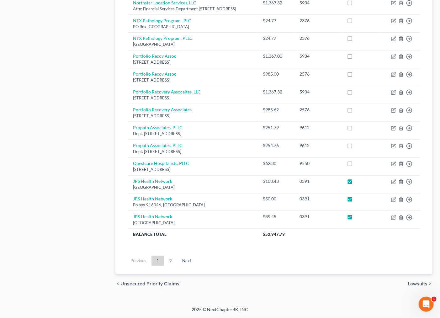
drag, startPoint x: 247, startPoint y: 257, endPoint x: 100, endPoint y: 187, distance: 162.9
click at [247, 256] on ul "Previous 1 2 Next" at bounding box center [274, 261] width 302 height 16
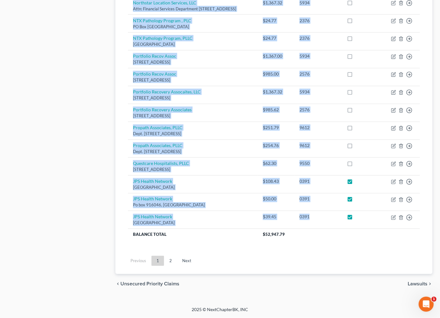
drag, startPoint x: 112, startPoint y: 186, endPoint x: 101, endPoint y: 180, distance: 12.8
click at [244, 255] on ul "Previous 1 2 Next" at bounding box center [274, 261] width 302 height 16
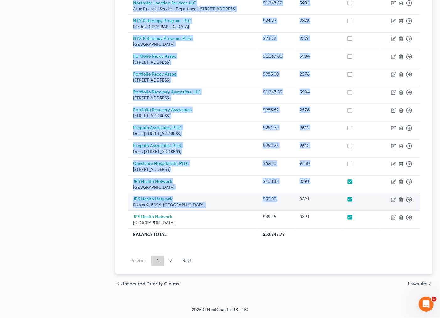
drag, startPoint x: 127, startPoint y: 182, endPoint x: 311, endPoint y: 207, distance: 186.0
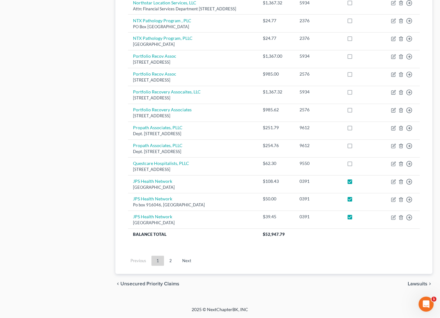
click at [271, 264] on ul "Previous 1 2 Next" at bounding box center [274, 261] width 302 height 16
drag, startPoint x: 300, startPoint y: 299, endPoint x: 81, endPoint y: 204, distance: 238.7
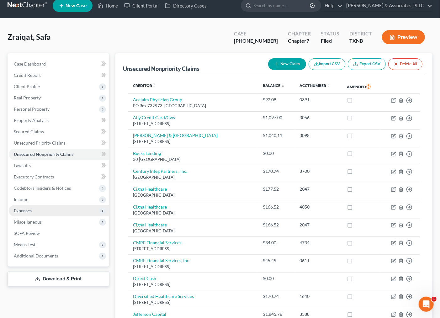
scroll to position [0, 0]
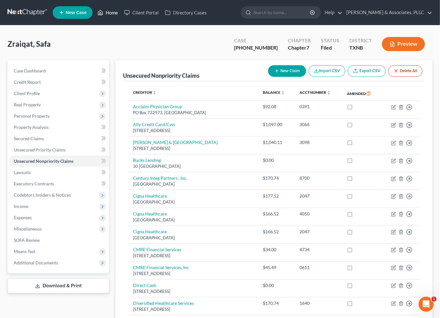
click at [110, 13] on link "Home" at bounding box center [107, 12] width 27 height 11
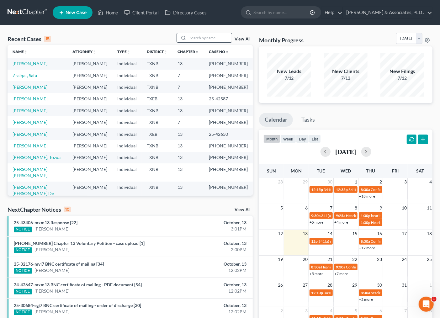
click at [194, 35] on input "search" at bounding box center [210, 37] width 44 height 9
type input "padilla"
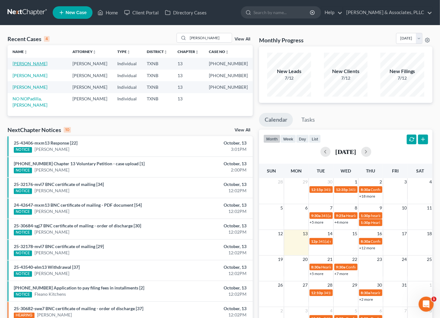
click at [24, 64] on link "[PERSON_NAME]" at bounding box center [30, 63] width 35 height 5
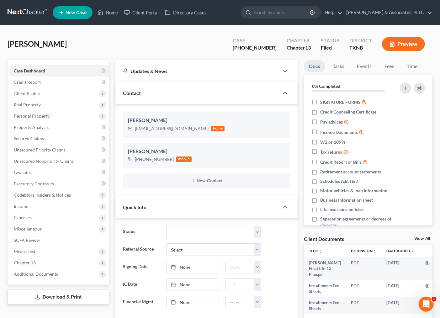
scroll to position [35, 0]
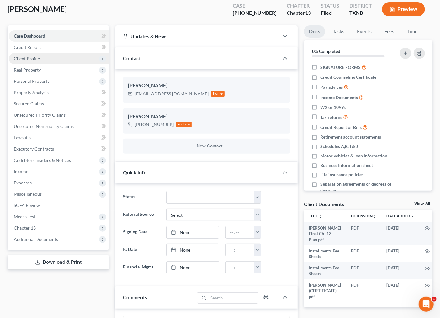
click at [38, 60] on span "Client Profile" at bounding box center [27, 58] width 26 height 5
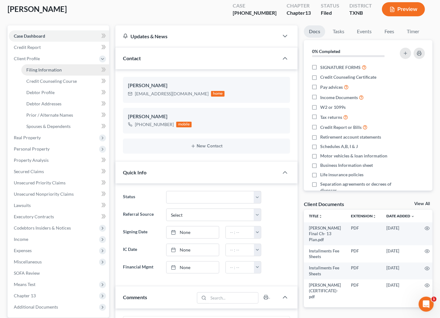
click at [54, 72] on link "Filing Information" at bounding box center [65, 69] width 88 height 11
select select "1"
select select "0"
select select "3"
select select "78"
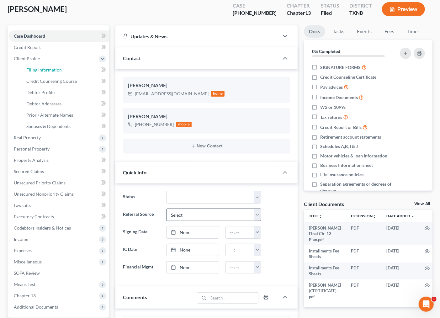
select select "0"
select select "45"
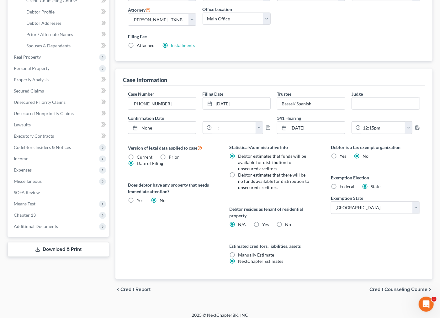
scroll to position [121, 0]
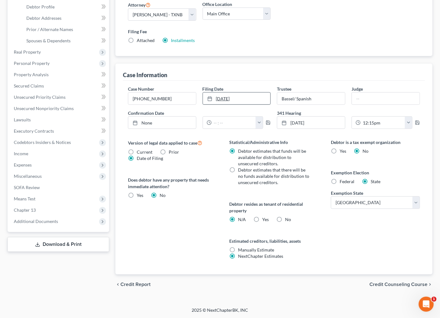
drag, startPoint x: 258, startPoint y: 73, endPoint x: 267, endPoint y: 102, distance: 30.6
click at [267, 102] on div "Case Information Case Number 25-41490-13 Filing Date 4/29/2025 close Date 4/29/…" at bounding box center [274, 169] width 317 height 211
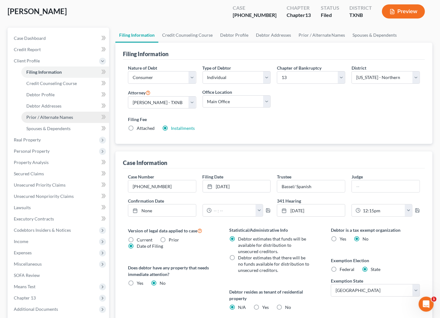
scroll to position [0, 0]
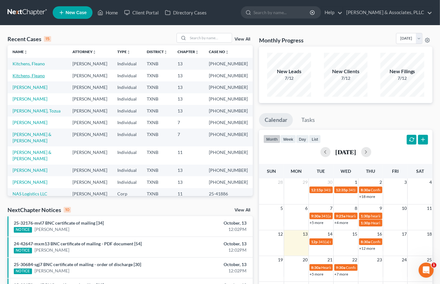
click at [35, 75] on link "Kitchens, Fleano" at bounding box center [29, 75] width 32 height 5
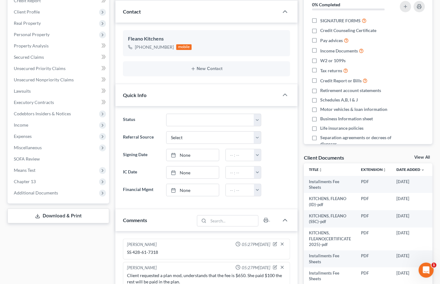
scroll to position [139, 0]
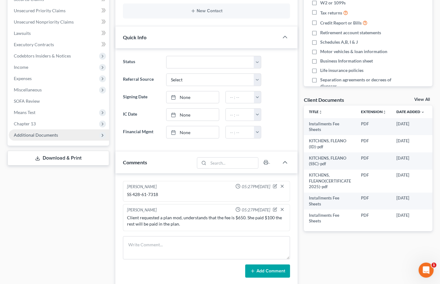
click at [35, 137] on span "Additional Documents" at bounding box center [36, 134] width 44 height 5
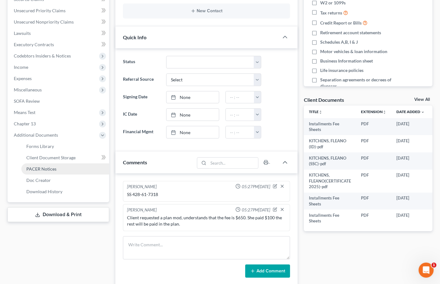
click at [47, 168] on span "PACER Notices" at bounding box center [41, 168] width 30 height 5
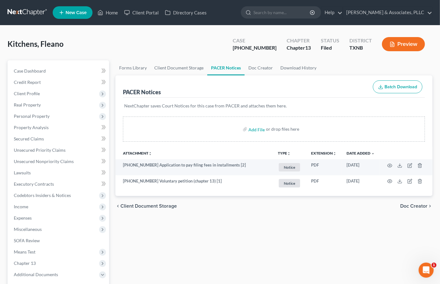
drag, startPoint x: 301, startPoint y: 216, endPoint x: 180, endPoint y: 51, distance: 204.3
click at [301, 216] on div "Forms Library Client Document Storage PACER Notices Doc Creator Download Histor…" at bounding box center [274, 210] width 324 height 301
click at [173, 67] on link "Client Document Storage" at bounding box center [179, 67] width 57 height 15
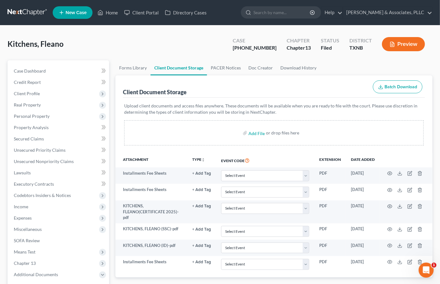
click at [304, 87] on div "Client Document Storage Batch Download" at bounding box center [274, 86] width 302 height 23
click at [221, 65] on link "PACER Notices" at bounding box center [226, 67] width 38 height 15
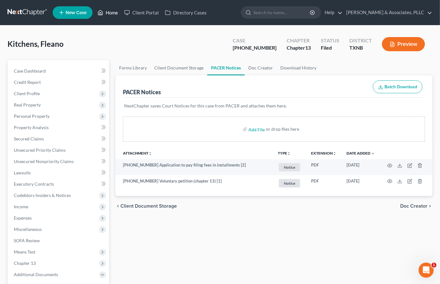
click at [113, 11] on link "Home" at bounding box center [107, 12] width 27 height 11
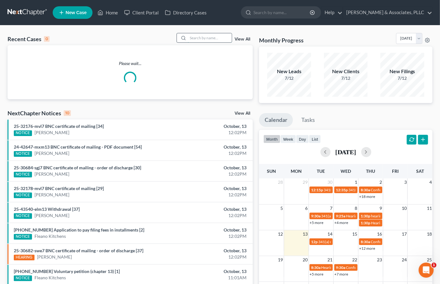
click at [206, 42] on input "search" at bounding box center [210, 37] width 44 height 9
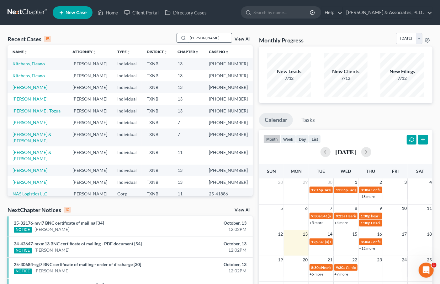
type input "[PERSON_NAME]"
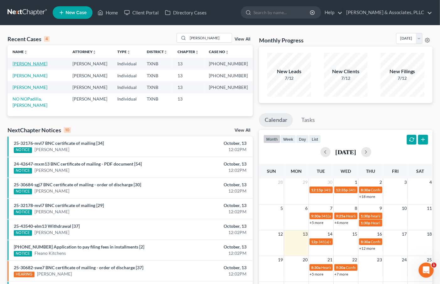
click at [29, 65] on link "[PERSON_NAME]" at bounding box center [30, 63] width 35 height 5
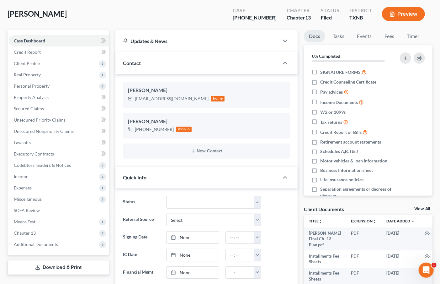
scroll to position [70, 0]
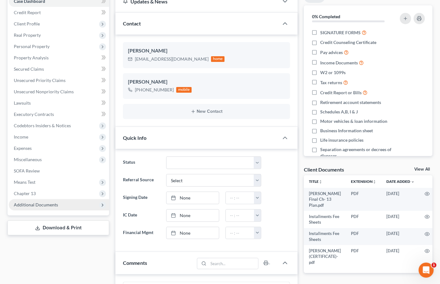
click at [30, 205] on span "Additional Documents" at bounding box center [36, 204] width 44 height 5
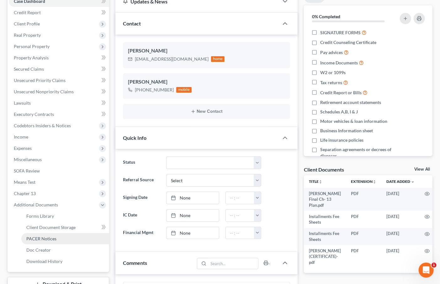
click at [35, 236] on span "PACER Notices" at bounding box center [41, 238] width 30 height 5
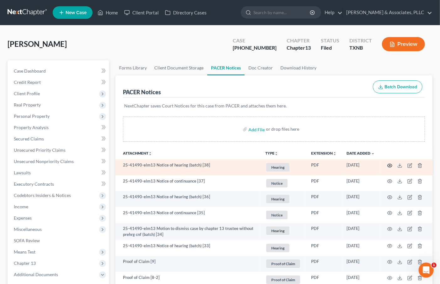
click at [389, 165] on icon "button" at bounding box center [390, 165] width 5 height 5
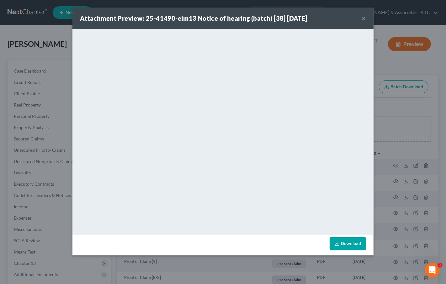
drag, startPoint x: 364, startPoint y: 18, endPoint x: 359, endPoint y: 29, distance: 12.0
click at [365, 20] on button "×" at bounding box center [364, 18] width 4 height 8
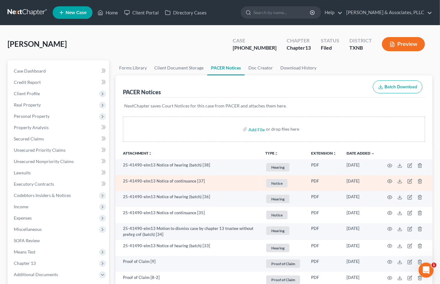
click at [391, 184] on td at bounding box center [406, 183] width 53 height 16
click at [390, 182] on icon "button" at bounding box center [390, 181] width 5 height 5
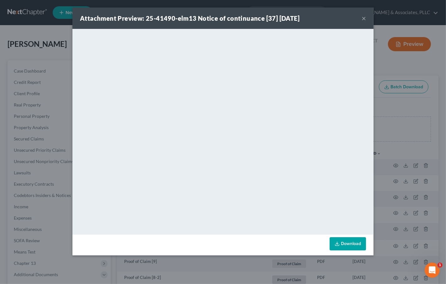
click at [364, 16] on button "×" at bounding box center [364, 18] width 4 height 8
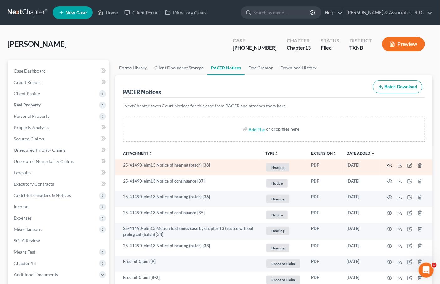
click at [391, 165] on icon "button" at bounding box center [390, 165] width 5 height 5
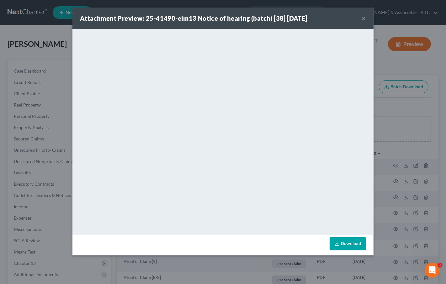
click at [364, 19] on button "×" at bounding box center [364, 18] width 4 height 8
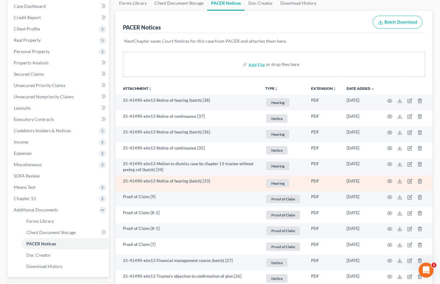
scroll to position [70, 0]
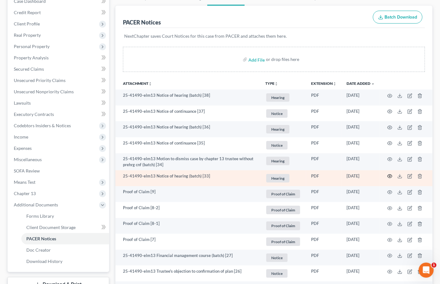
click at [388, 175] on icon "button" at bounding box center [390, 176] width 5 height 5
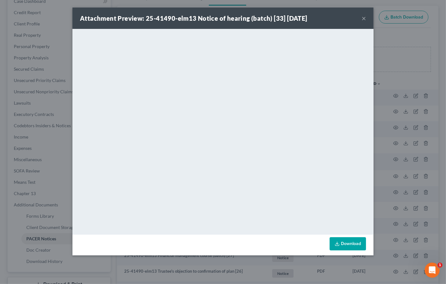
click at [360, 16] on div "Attachment Preview: 25-41490-elm13 Notice of hearing (batch) [33] [DATE] ×" at bounding box center [223, 18] width 301 height 21
click at [365, 23] on div "Attachment Preview: 25-41490-elm13 Notice of hearing (batch) [33] [DATE] ×" at bounding box center [223, 18] width 301 height 21
click at [365, 19] on button "×" at bounding box center [364, 18] width 4 height 8
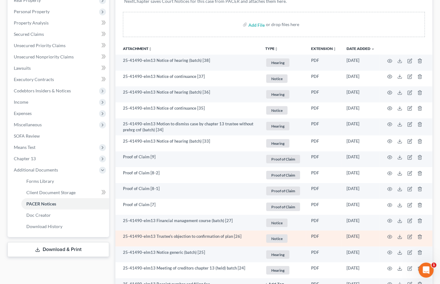
scroll to position [139, 0]
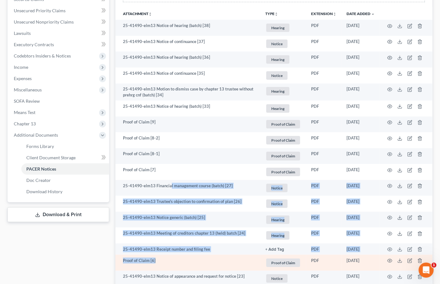
drag, startPoint x: 170, startPoint y: 180, endPoint x: 215, endPoint y: 262, distance: 93.5
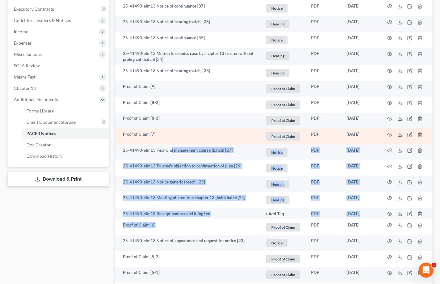
scroll to position [174, 0]
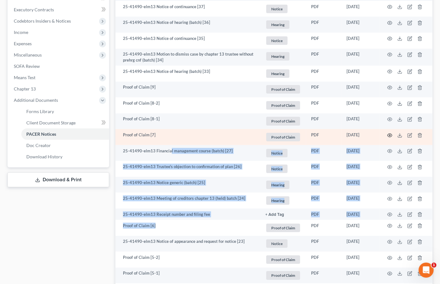
click at [391, 133] on icon "button" at bounding box center [390, 134] width 5 height 3
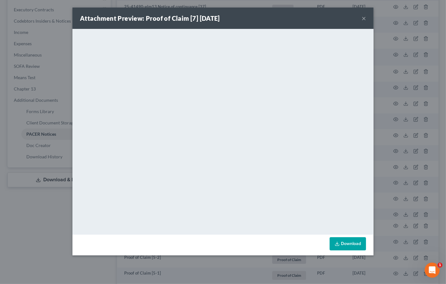
click at [364, 19] on button "×" at bounding box center [364, 18] width 4 height 8
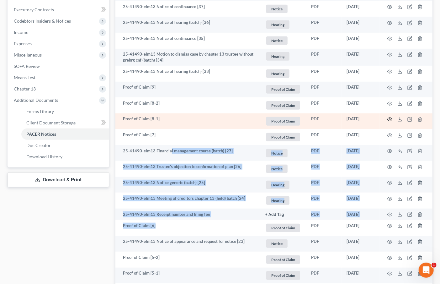
click at [390, 119] on circle "button" at bounding box center [390, 119] width 1 height 1
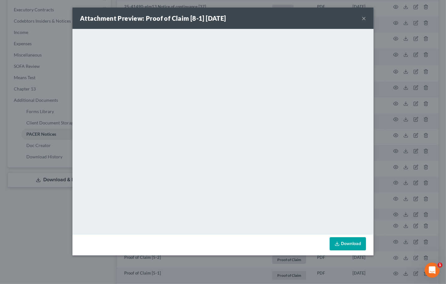
click at [368, 19] on div "Attachment Preview: Proof of Claim [8-1] [DATE] ×" at bounding box center [223, 18] width 301 height 21
click at [364, 19] on button "×" at bounding box center [364, 18] width 4 height 8
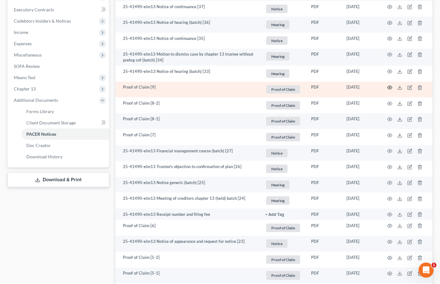
click at [390, 87] on icon "button" at bounding box center [390, 87] width 5 height 5
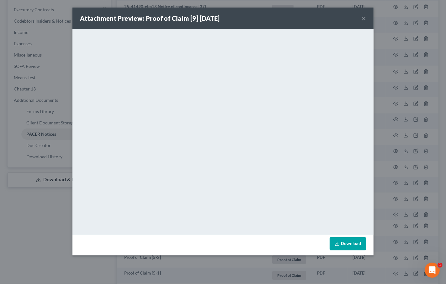
click at [364, 19] on button "×" at bounding box center [364, 18] width 4 height 8
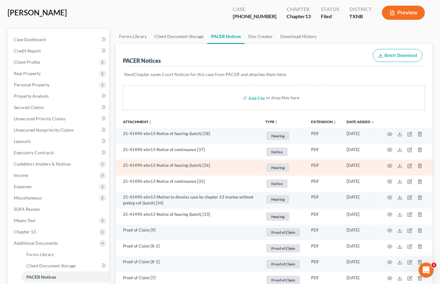
scroll to position [0, 0]
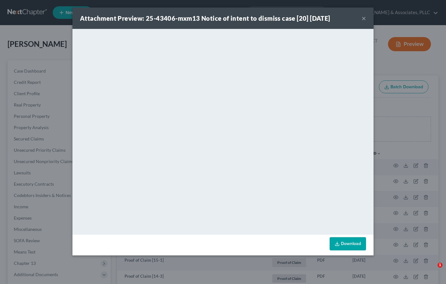
click at [364, 17] on button "×" at bounding box center [364, 18] width 4 height 8
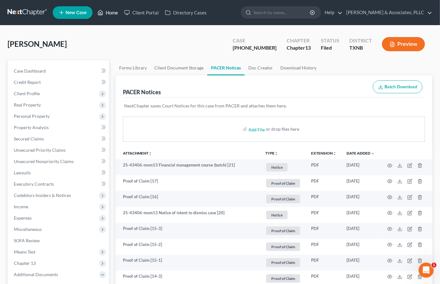
click at [110, 11] on link "Home" at bounding box center [107, 12] width 27 height 11
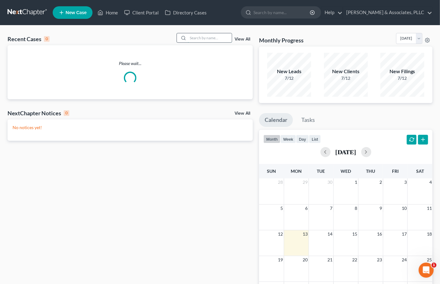
click at [210, 38] on input "search" at bounding box center [210, 37] width 44 height 9
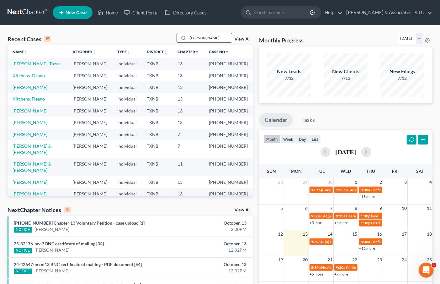
type input "padilla"
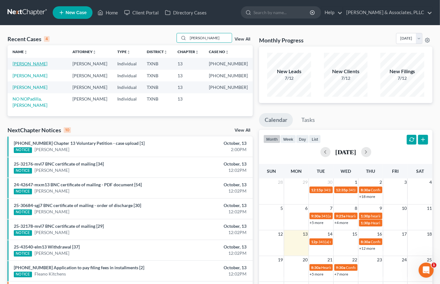
click at [33, 63] on link "[PERSON_NAME]" at bounding box center [30, 63] width 35 height 5
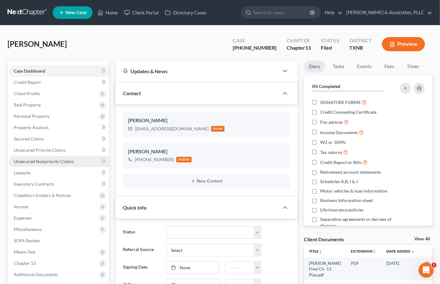
click at [35, 164] on link "Unsecured Nonpriority Claims" at bounding box center [59, 161] width 100 height 11
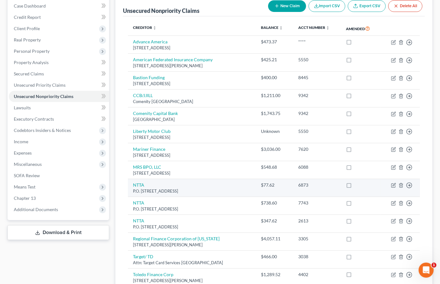
scroll to position [70, 0]
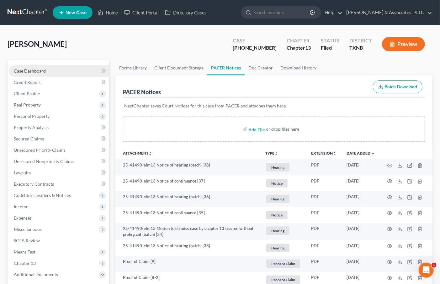
click at [14, 70] on span "Case Dashboard" at bounding box center [30, 70] width 32 height 5
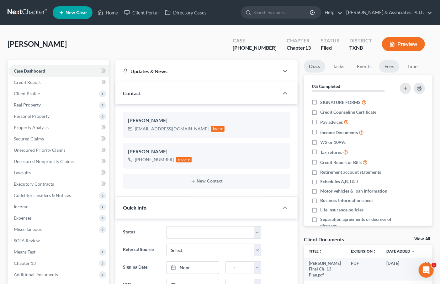
click at [391, 65] on link "Fees" at bounding box center [390, 66] width 20 height 12
